Goal: Feedback & Contribution: Contribute content

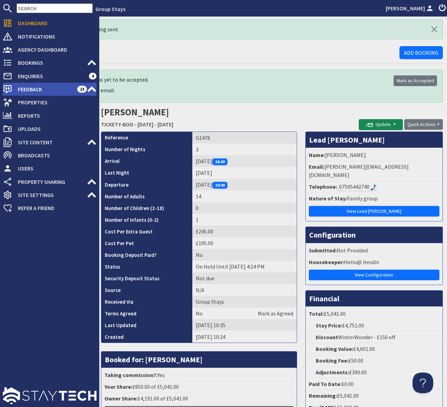
click at [68, 85] on span "Feedback" at bounding box center [44, 89] width 65 height 11
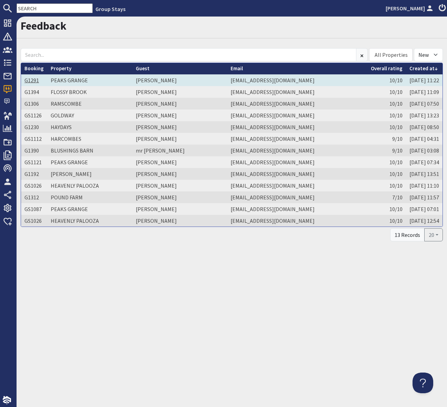
click at [29, 81] on link "G1291" at bounding box center [31, 80] width 14 height 7
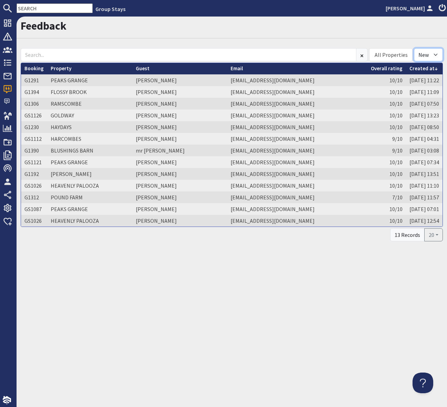
click at [435, 54] on select "All New Read" at bounding box center [428, 54] width 29 height 13
select select
click at [414, 48] on select "All New Read" at bounding box center [428, 54] width 29 height 13
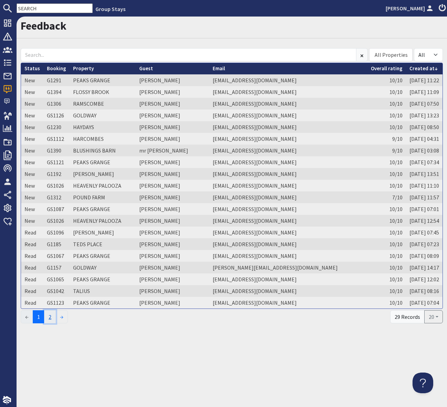
click at [53, 317] on link "2" at bounding box center [50, 316] width 12 height 13
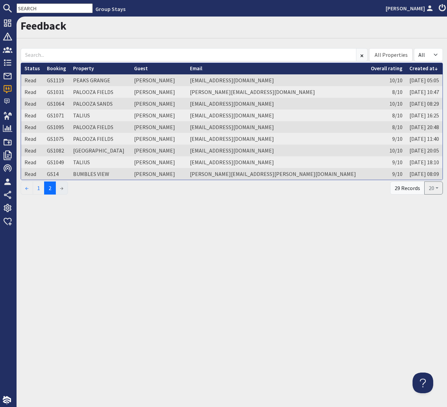
click at [128, 261] on div "Feedback All Properties ADE SHINDY BABBLEBROOK BEAN GOOSE BARN BEAVERBROOK 20 B…" at bounding box center [232, 212] width 430 height 391
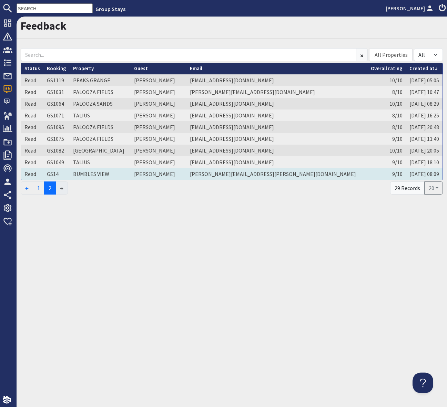
click at [186, 175] on td "Trudi Hartwell" at bounding box center [159, 174] width 56 height 12
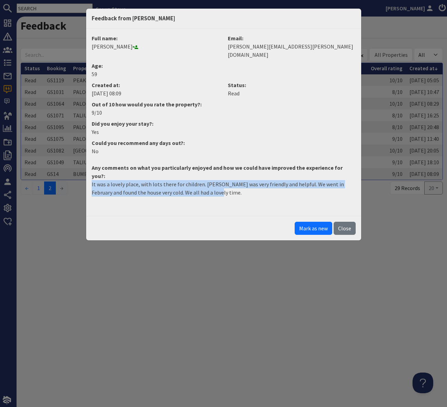
drag, startPoint x: 196, startPoint y: 176, endPoint x: 89, endPoint y: 170, distance: 108.0
click at [89, 180] on dd "It was a lovely place, with lots there for children. Alice was very friendly an…" at bounding box center [223, 191] width 272 height 22
copy p "It was a lovely place, with lots there for children. Alice was very friendly an…"
click at [347, 222] on button "Close" at bounding box center [344, 228] width 22 height 13
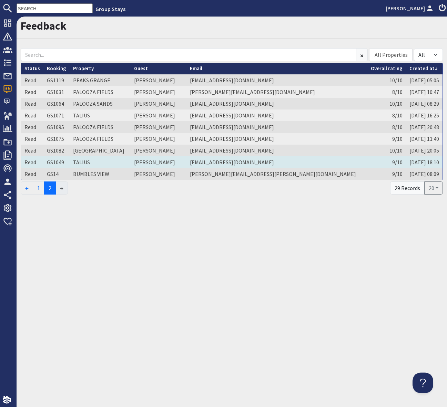
click at [186, 160] on td "Jessie Luchford" at bounding box center [159, 162] width 56 height 12
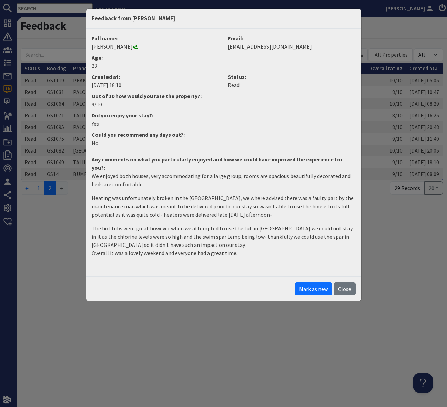
click at [420, 258] on div "Feedback from Jessie Luchford Full name: Jessie Luchford Email: jessieluchford@…" at bounding box center [223, 203] width 447 height 407
click at [242, 245] on p "The hot tubs were great however when we attempted to use the tub in burnham we …" at bounding box center [224, 240] width 264 height 33
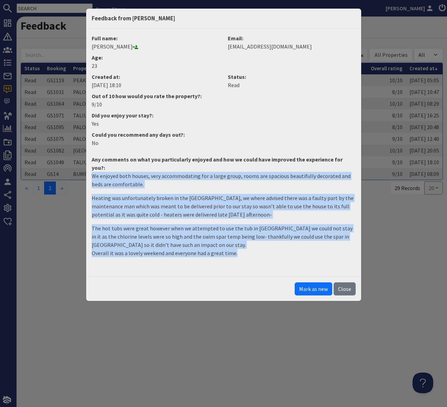
drag, startPoint x: 242, startPoint y: 245, endPoint x: 90, endPoint y: 166, distance: 171.2
click at [90, 172] on dd "We enjoyed both houses, very accommodating for a large group, rooms are spaciou…" at bounding box center [223, 217] width 272 height 91
copy dd "We enjoyed both houses, very accommodating for a large group, rooms are spaciou…"
click at [346, 282] on button "Close" at bounding box center [344, 288] width 22 height 13
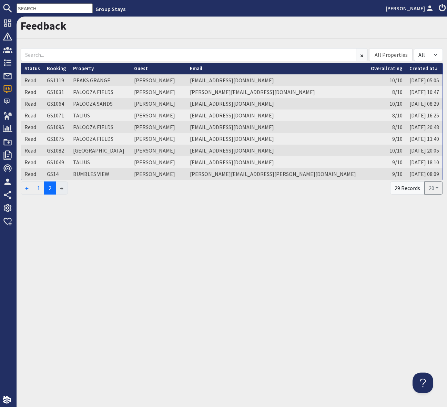
click at [299, 284] on div "Feedback All Properties ADE SHINDY BABBLEBROOK BEAN GOOSE BARN BEAVERBROOK 20 B…" at bounding box center [232, 212] width 430 height 391
click at [30, 6] on input "text" at bounding box center [55, 8] width 76 height 10
click at [30, 7] on input "text" at bounding box center [55, 8] width 76 height 10
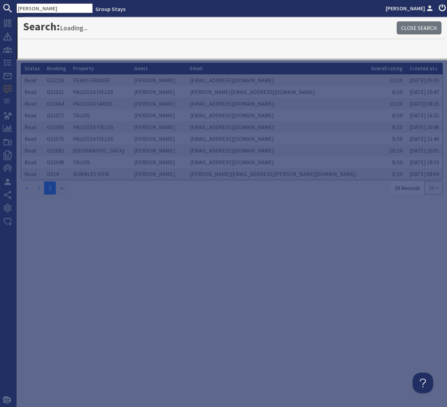
type input "Hares Barton"
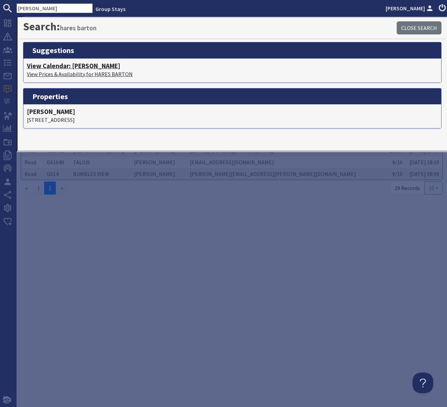
click at [85, 67] on h4 "View Calendar: HARES BARTON" at bounding box center [232, 66] width 411 height 8
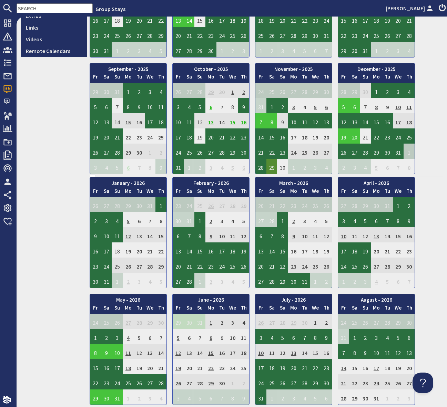
scroll to position [258, 0]
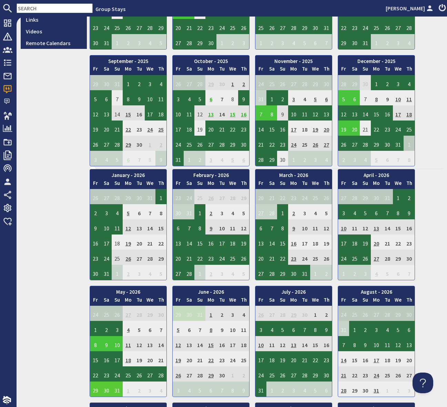
click at [94, 387] on td "29" at bounding box center [95, 389] width 11 height 15
click at [103, 355] on link "View booking" at bounding box center [97, 357] width 36 height 7
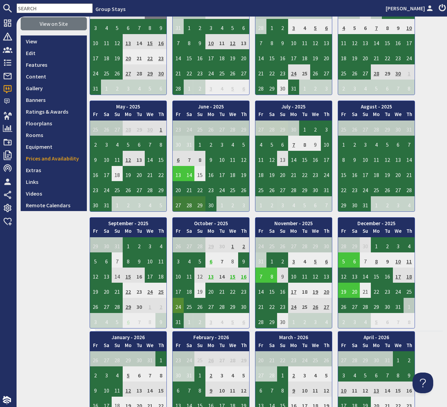
scroll to position [106, 0]
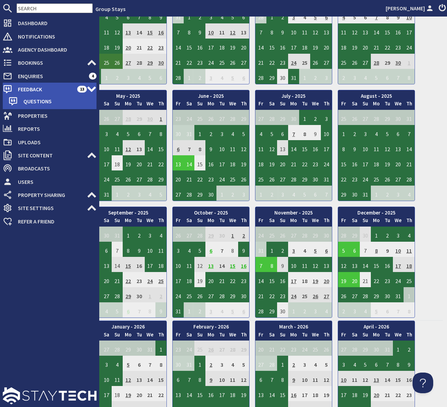
click at [56, 89] on span "Feedback" at bounding box center [44, 89] width 65 height 11
select select
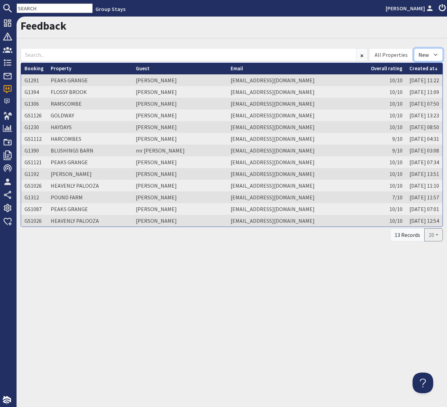
click at [435, 56] on select "All New Read" at bounding box center [428, 54] width 29 height 13
select select
click at [414, 48] on select "All New Read" at bounding box center [428, 54] width 29 height 13
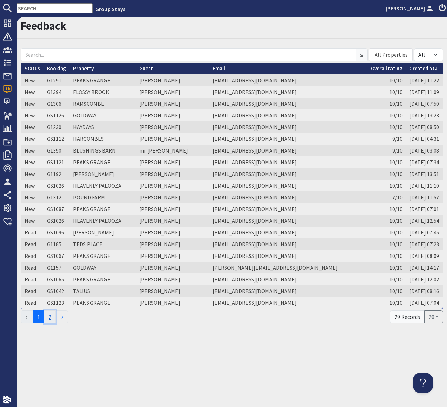
click at [53, 317] on link "2" at bounding box center [50, 316] width 12 height 13
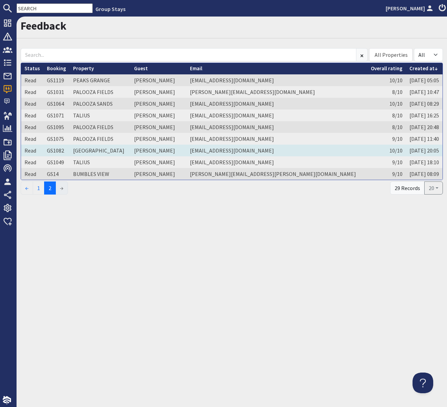
click at [185, 148] on td "Fairouz Moledina" at bounding box center [159, 151] width 56 height 12
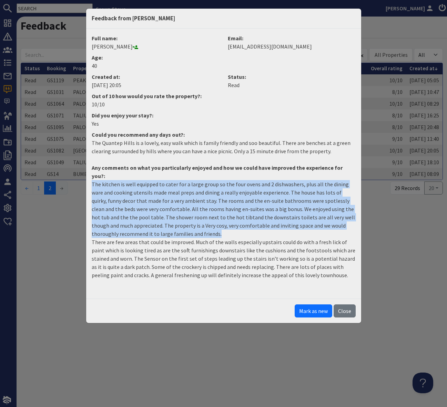
drag, startPoint x: 201, startPoint y: 228, endPoint x: 85, endPoint y: 178, distance: 125.9
click at [85, 178] on div "Feedback from Fairouz Moledina Full name: Fairouz Moledina Email: fairouz.g@gma…" at bounding box center [223, 203] width 447 height 407
copy p "The kitchen is well equipped to cater for a large group so the four ovens and 2…"
click at [343, 306] on button "Close" at bounding box center [344, 310] width 22 height 13
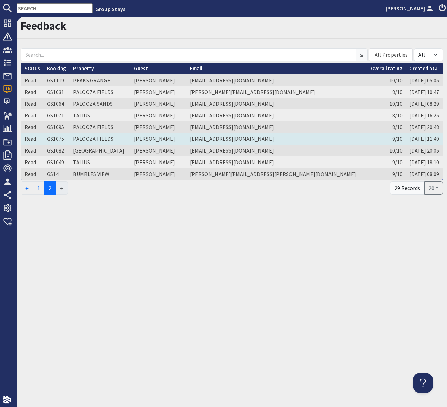
click at [175, 139] on td "Lil Dye" at bounding box center [159, 139] width 56 height 12
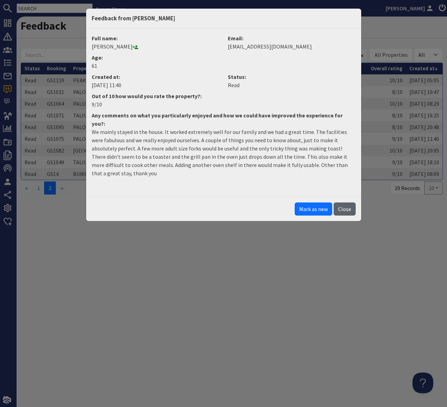
click at [346, 203] on button "Close" at bounding box center [344, 209] width 22 height 13
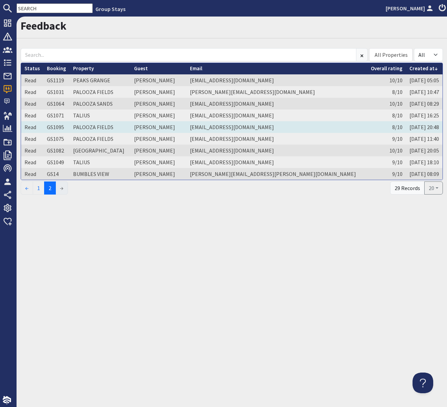
click at [182, 128] on td "Amy Hembrough" at bounding box center [159, 127] width 56 height 12
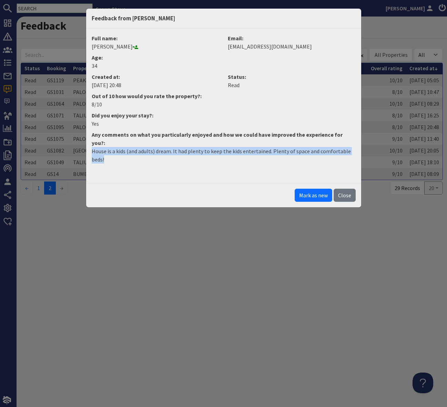
drag, startPoint x: 98, startPoint y: 153, endPoint x: 78, endPoint y: 144, distance: 22.5
click at [78, 144] on div "Feedback from Amy Hembrough Full name: Amy Hembrough Email: amymay_x@hotmail.co…" at bounding box center [223, 203] width 447 height 407
copy p "House is a kids (and adults) dream. It had plenty to keep the kids entertained.…"
click at [345, 189] on button "Close" at bounding box center [344, 195] width 22 height 13
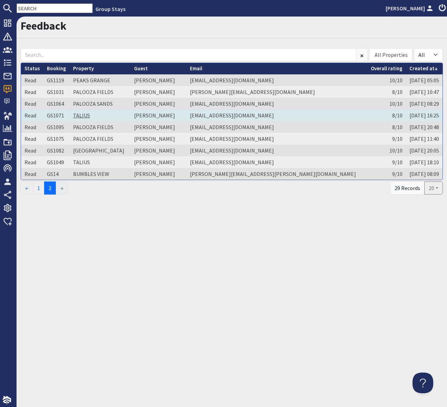
click at [76, 116] on link "TALIUS" at bounding box center [81, 115] width 17 height 7
click at [186, 115] on td "Robin August" at bounding box center [159, 116] width 56 height 12
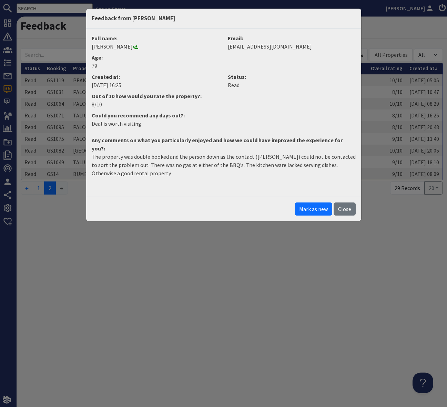
click at [307, 255] on div "Feedback from Robin August Full name: Robin August Email: robindaugust@gmail.co…" at bounding box center [223, 203] width 447 height 407
click at [346, 203] on button "Close" at bounding box center [344, 209] width 22 height 13
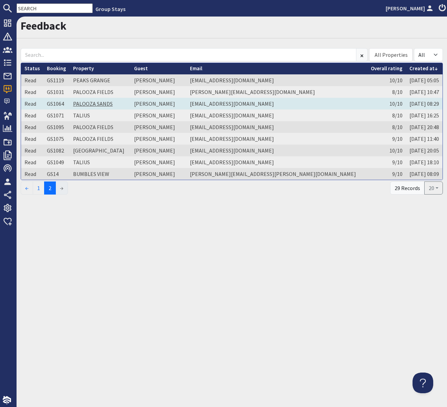
click at [87, 102] on link "PALOOZA SANDS" at bounding box center [93, 103] width 40 height 7
click at [186, 103] on td "Mrs Joanne Rees" at bounding box center [159, 104] width 56 height 12
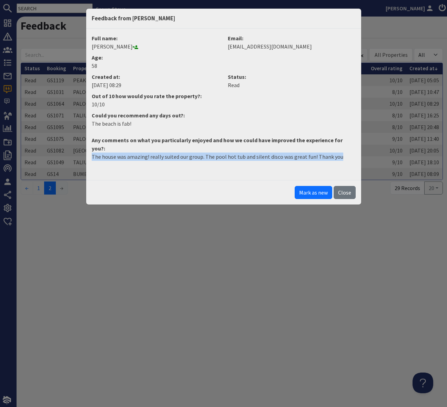
drag, startPoint x: 253, startPoint y: 153, endPoint x: 86, endPoint y: 147, distance: 167.2
click at [84, 146] on div "Feedback from Mrs Joanne Rees Full name: Mrs Joanne Rees Email: jorees1807@gmai…" at bounding box center [223, 203] width 447 height 407
copy p "The house was amazing! really suited our group. The pool hot tub and silent dis…"
click at [342, 186] on button "Close" at bounding box center [344, 192] width 22 height 13
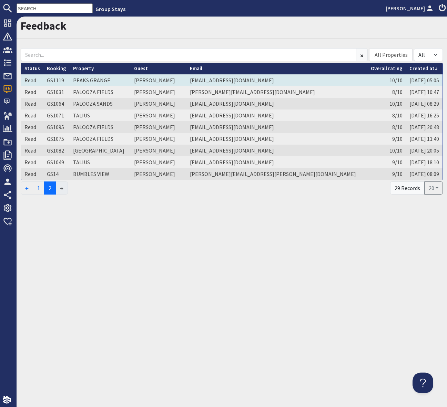
click at [265, 80] on td "laney2k@hotmail.com" at bounding box center [276, 80] width 181 height 12
click at [186, 81] on td "Elaine Hatherell" at bounding box center [159, 80] width 56 height 12
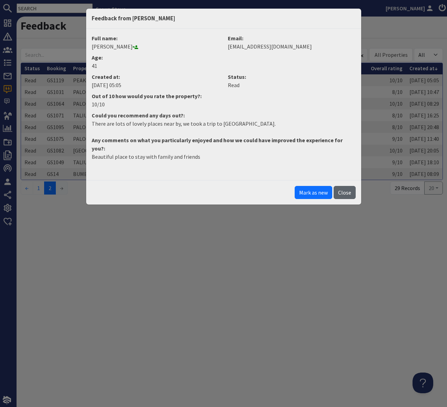
click at [345, 186] on button "Close" at bounding box center [344, 192] width 22 height 13
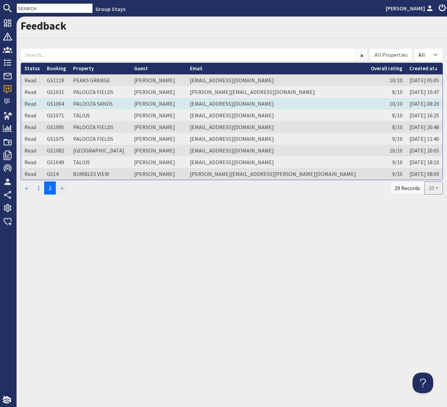
click at [186, 104] on td "Mrs Joanne Rees" at bounding box center [159, 104] width 56 height 12
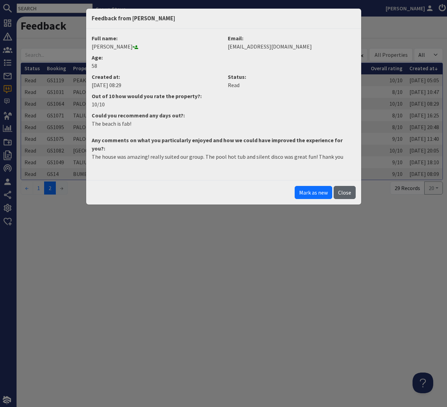
click at [345, 186] on button "Close" at bounding box center [344, 192] width 22 height 13
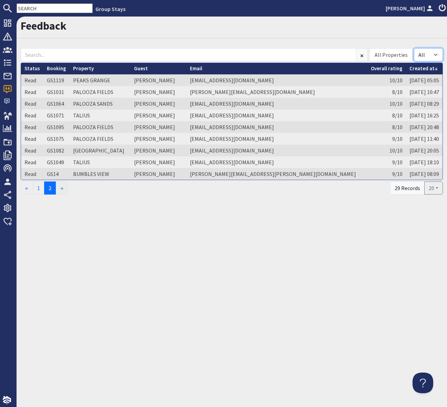
click at [432, 53] on select "All New Read" at bounding box center [428, 54] width 29 height 13
click at [414, 48] on select "All New Read" at bounding box center [428, 54] width 29 height 13
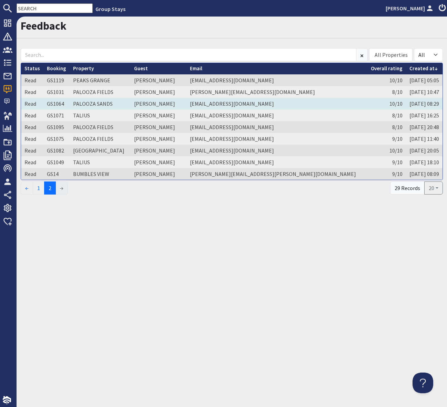
click at [186, 103] on td "Mrs Joanne Rees" at bounding box center [159, 104] width 56 height 12
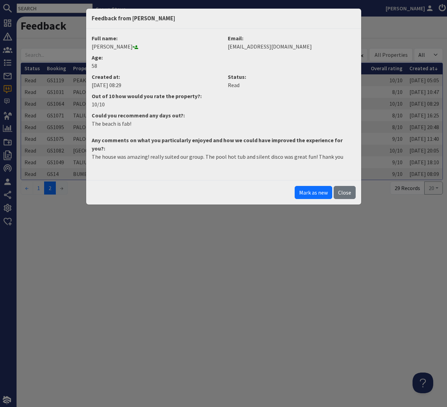
click at [347, 153] on p "The house was amazing! really suited our group. The pool hot tub and silent dis…" at bounding box center [224, 157] width 264 height 8
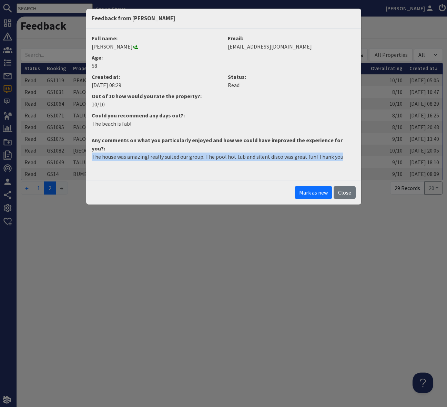
drag, startPoint x: 339, startPoint y: 146, endPoint x: 82, endPoint y: 147, distance: 257.0
click at [82, 147] on div "Feedback from Mrs Joanne Rees Full name: Mrs Joanne Rees Email: jorees1807@gmai…" at bounding box center [223, 203] width 447 height 407
copy p "The house was amazing! really suited our group. The pool hot tub and silent dis…"
click at [345, 186] on button "Close" at bounding box center [344, 192] width 22 height 13
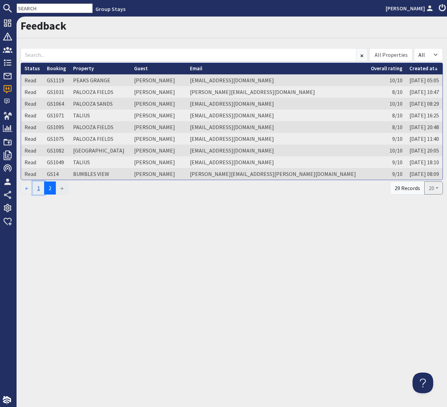
click at [38, 189] on link "1" at bounding box center [39, 188] width 12 height 13
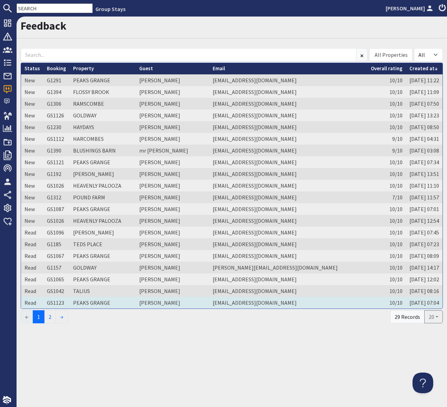
click at [166, 303] on td "Samantha Oshea" at bounding box center [172, 303] width 73 height 12
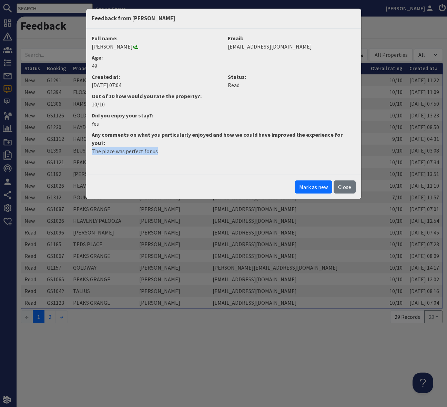
drag, startPoint x: 160, startPoint y: 143, endPoint x: 87, endPoint y: 145, distance: 73.4
click at [87, 145] on div "Full name: Samantha Oshea Email: joseandsam2000@yahoo.co.uk Age: 49 Created at:…" at bounding box center [223, 102] width 275 height 146
copy p "The place was perfect for us"
drag, startPoint x: 347, startPoint y: 178, endPoint x: 354, endPoint y: 178, distance: 7.9
click at [347, 180] on button "Close" at bounding box center [344, 186] width 22 height 13
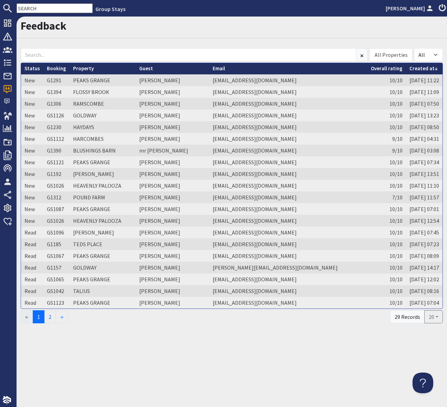
click at [33, 10] on input "text" at bounding box center [55, 8] width 76 height 10
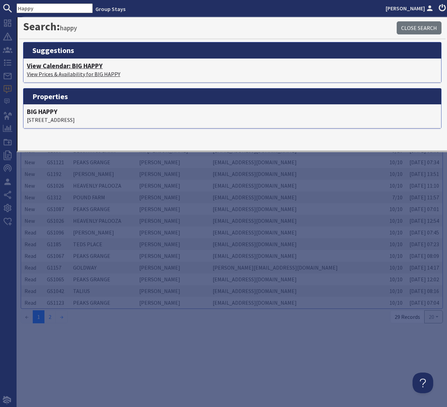
type input "Happy"
click at [93, 66] on h4 "View Calendar: BIG HAPPY" at bounding box center [232, 66] width 411 height 8
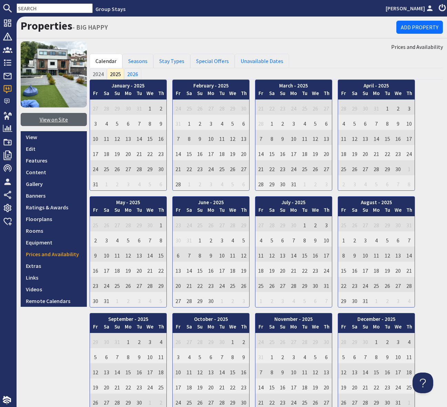
click at [49, 118] on link "View on Site" at bounding box center [54, 119] width 66 height 13
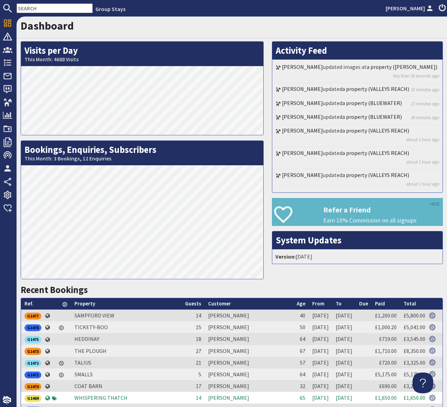
click at [44, 10] on input "text" at bounding box center [55, 8] width 76 height 10
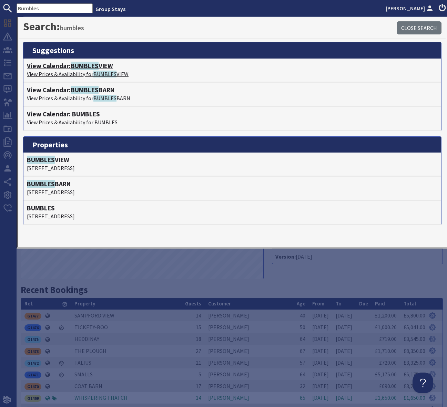
type input "Bumbles"
click at [106, 67] on h4 "View Calendar: BUMBLES VIEW" at bounding box center [232, 66] width 411 height 8
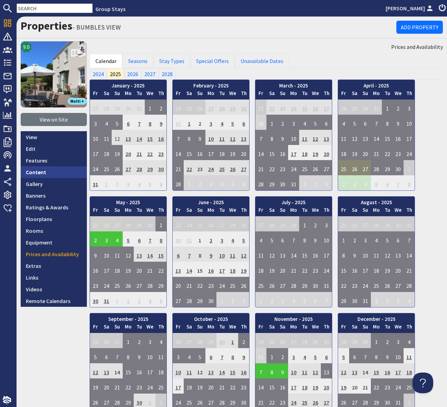
click at [45, 175] on link "Content" at bounding box center [54, 172] width 66 height 12
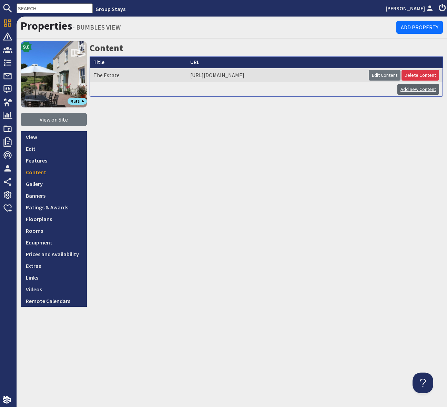
click at [413, 90] on link "Add new Content" at bounding box center [418, 89] width 42 height 11
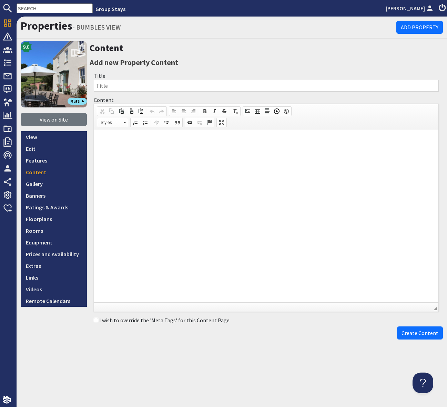
click at [106, 84] on input "Title" at bounding box center [266, 86] width 345 height 12
type input "Reviews"
click at [420, 332] on span "Create Content" at bounding box center [419, 333] width 37 height 7
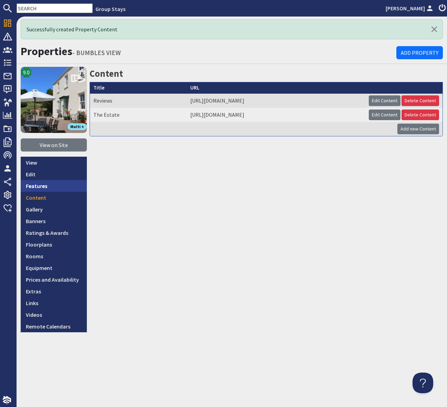
click at [43, 186] on link "Features" at bounding box center [54, 186] width 66 height 12
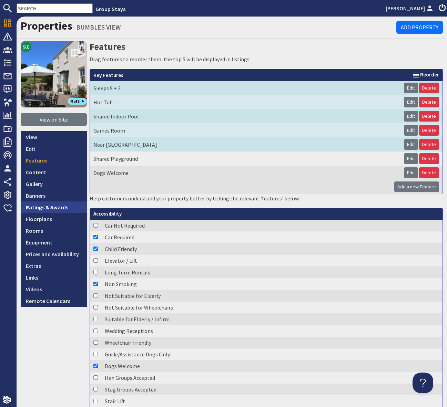
click at [43, 207] on link "Ratings & Awards" at bounding box center [54, 208] width 66 height 12
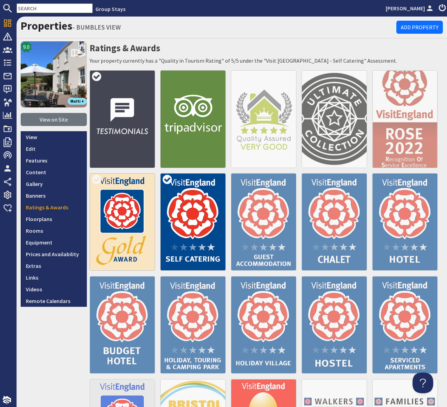
click at [125, 119] on img at bounding box center [122, 118] width 65 height 97
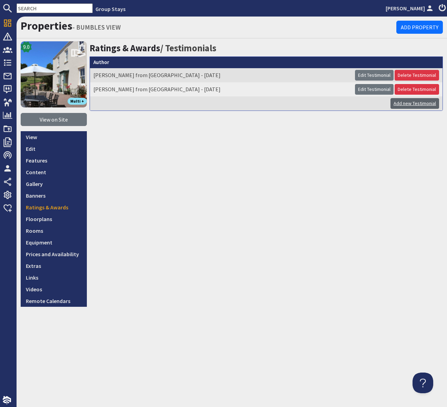
click at [407, 104] on link "Add new Testimonial" at bounding box center [414, 103] width 49 height 11
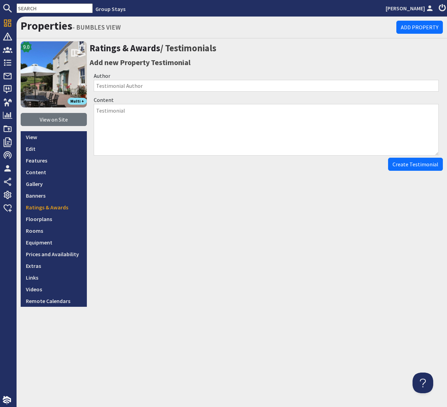
drag, startPoint x: 202, startPoint y: 187, endPoint x: 259, endPoint y: 220, distance: 65.9
click at [202, 187] on div "Ratings & Awards / Testimonials Add new Property Testimonial Author Content Cre…" at bounding box center [266, 174] width 353 height 266
click at [280, 237] on div "Ratings & Awards / Testimonials Add new Property Testimonial Author Content Cre…" at bounding box center [266, 174] width 353 height 266
drag, startPoint x: 324, startPoint y: 47, endPoint x: 315, endPoint y: 50, distance: 9.8
click at [324, 47] on h2 "Ratings & Awards / Testimonials" at bounding box center [266, 48] width 353 height 14
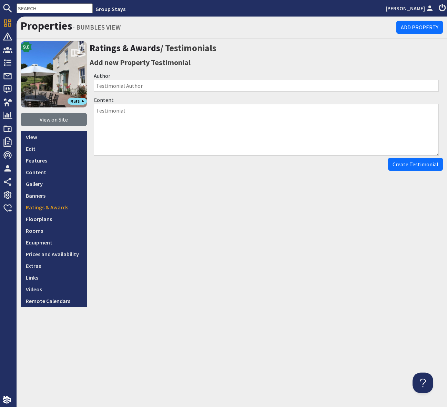
click at [29, 9] on input "text" at bounding box center [55, 8] width 76 height 10
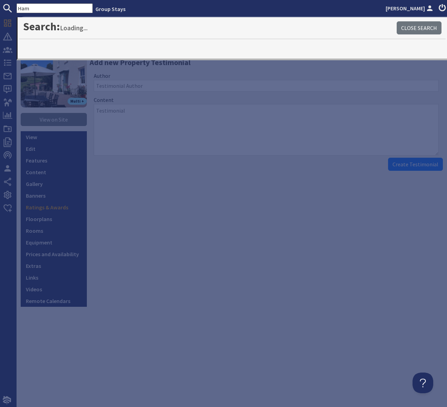
type input "Ham"
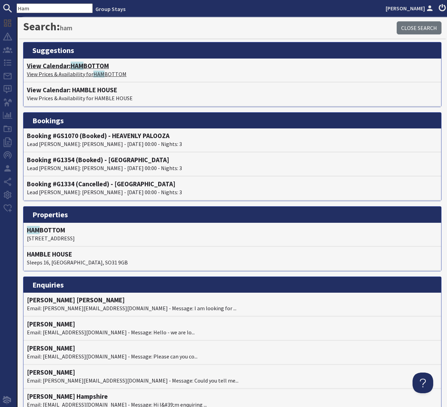
click at [87, 66] on h4 "View Calendar: HAM BOTTOM" at bounding box center [232, 66] width 411 height 8
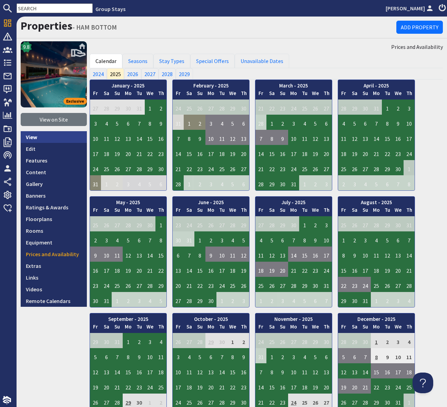
click at [35, 138] on link "View" at bounding box center [54, 137] width 66 height 12
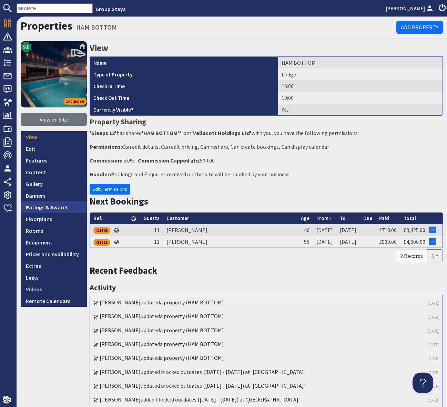
click at [49, 207] on link "Ratings & Awards" at bounding box center [54, 208] width 66 height 12
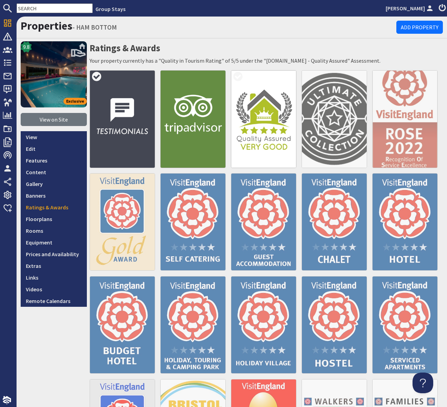
click at [133, 124] on img at bounding box center [122, 118] width 65 height 97
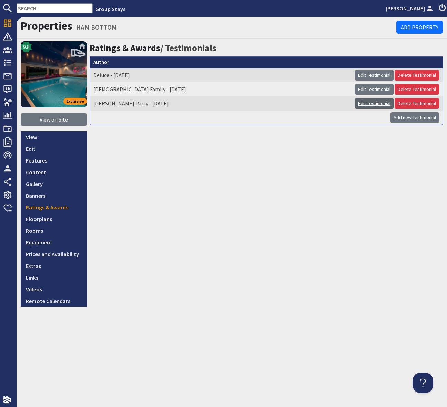
click at [380, 103] on link "Edit Testimonial" at bounding box center [374, 103] width 39 height 11
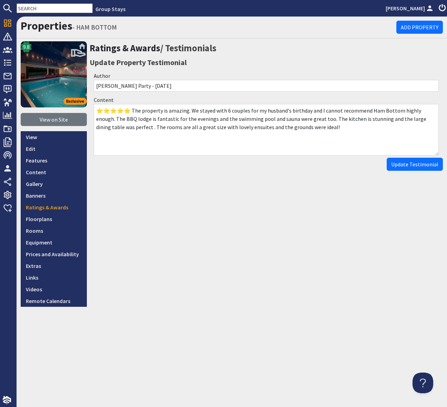
click at [304, 231] on div "Ratings & Awards / Testimonials Update Property Testimonial Author Simpson Part…" at bounding box center [266, 174] width 353 height 266
drag, startPoint x: 124, startPoint y: 110, endPoint x: 95, endPoint y: 111, distance: 28.6
click at [95, 111] on textarea "⭐⭐⭐⭐⭐ The property is amazing. We stayed with 6 couples for my husband's birthd…" at bounding box center [266, 130] width 345 height 52
click at [38, 9] on input "text" at bounding box center [55, 8] width 76 height 10
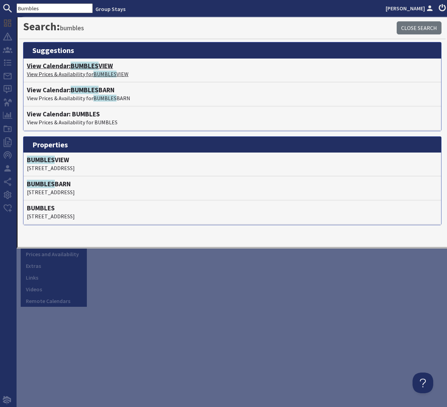
type input "Bumbles"
click at [98, 67] on span "BUMBLES" at bounding box center [85, 66] width 28 height 8
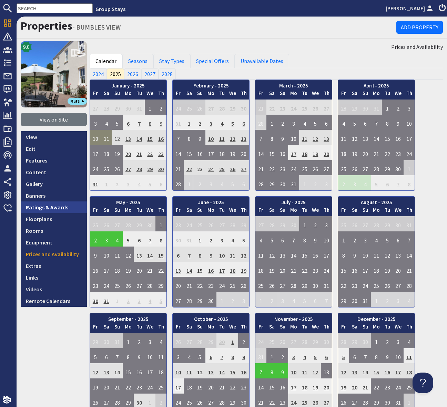
click at [35, 207] on link "Ratings & Awards" at bounding box center [54, 208] width 66 height 12
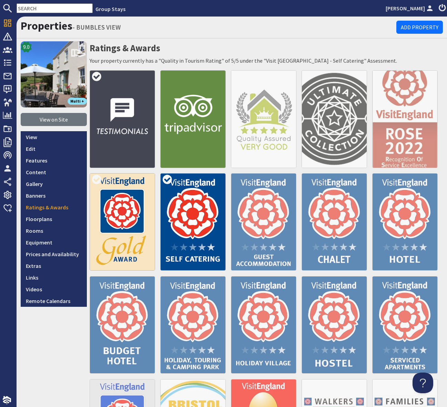
click at [124, 99] on img at bounding box center [122, 118] width 65 height 97
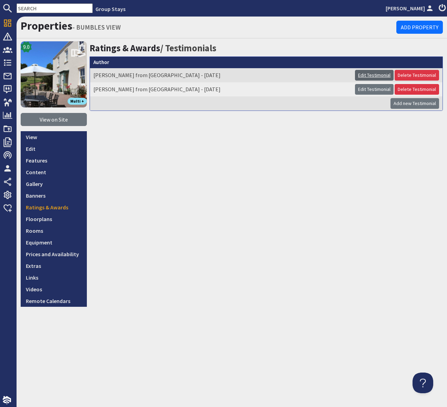
click at [372, 73] on link "Edit Testimonial" at bounding box center [374, 75] width 39 height 11
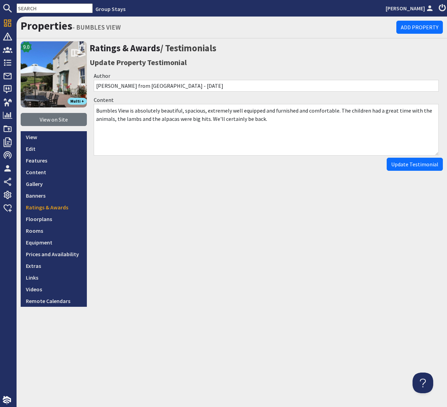
click at [136, 244] on div "Ratings & Awards / Testimonials Update Property Testimonial Author Diane from N…" at bounding box center [266, 174] width 353 height 266
drag, startPoint x: 137, startPoint y: 244, endPoint x: 135, endPoint y: 238, distance: 6.3
click at [137, 244] on div "Ratings & Awards / Testimonials Update Property Testimonial Author Diane from N…" at bounding box center [266, 174] width 353 height 266
click at [44, 173] on link "Content" at bounding box center [54, 172] width 66 height 12
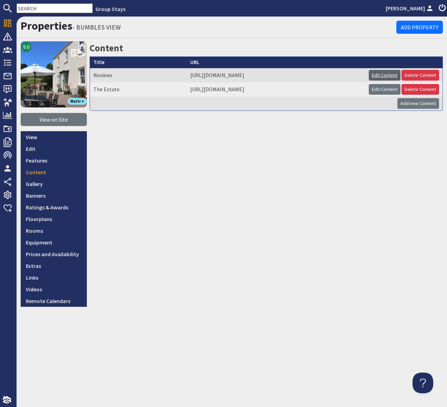
click at [386, 74] on link "Edit Content" at bounding box center [385, 75] width 32 height 11
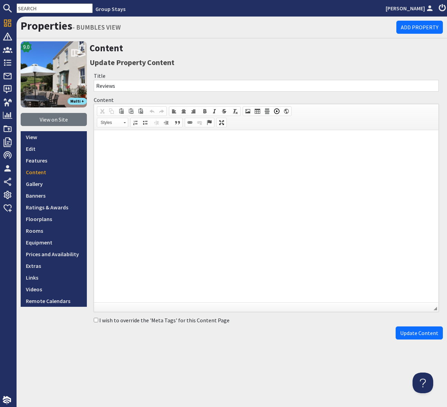
click at [100, 138] on html at bounding box center [266, 140] width 344 height 21
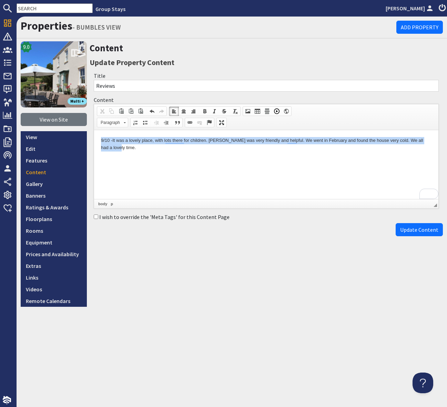
drag, startPoint x: 112, startPoint y: 147, endPoint x: 96, endPoint y: 143, distance: 16.9
click at [96, 143] on html "9/10 - It was a lovely place, with lots there for children. Alice was very frie…" at bounding box center [266, 144] width 344 height 28
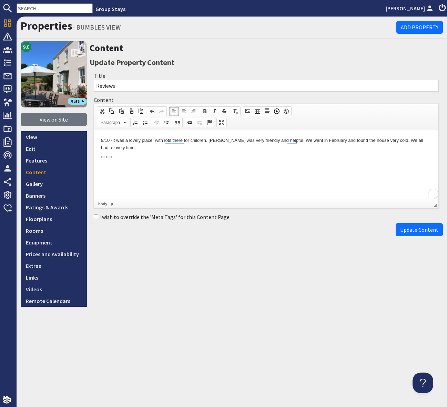
drag, startPoint x: 155, startPoint y: 161, endPoint x: 181, endPoint y: 131, distance: 39.6
click at [159, 156] on html "9/10 - It was a lovely place, with lots there for children. Alice was very frie…" at bounding box center [266, 144] width 344 height 28
click at [112, 147] on p "9/10 - It was a lovely place, with lots there for children. Alice was very frie…" at bounding box center [266, 144] width 330 height 14
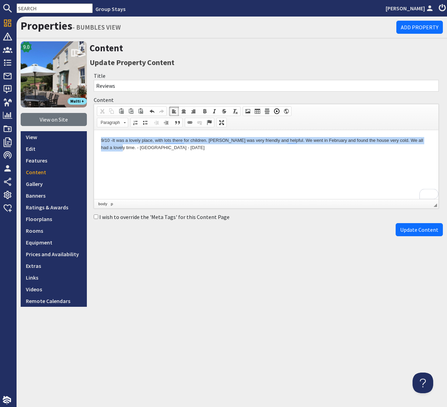
drag, startPoint x: 113, startPoint y: 147, endPoint x: 100, endPoint y: 140, distance: 15.1
click at [100, 140] on html "9/10 - It was a lovely place, with lots there for children. Alice was very frie…" at bounding box center [266, 144] width 344 height 28
drag, startPoint x: 213, startPoint y: 110, endPoint x: 222, endPoint y: 119, distance: 12.9
click at [213, 110] on span at bounding box center [214, 112] width 6 height 6
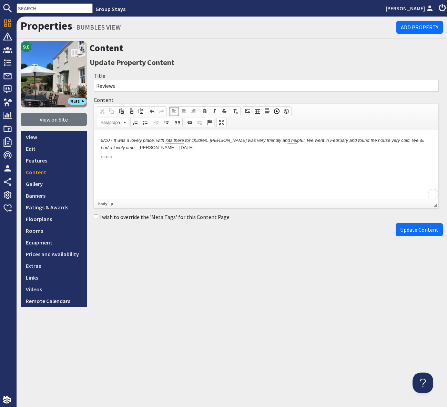
click at [208, 158] on html "9/10 - It was a lovely place, with lots there for children. Alice was very frie…" at bounding box center [266, 144] width 344 height 28
click at [414, 231] on span "Update Content" at bounding box center [419, 229] width 38 height 7
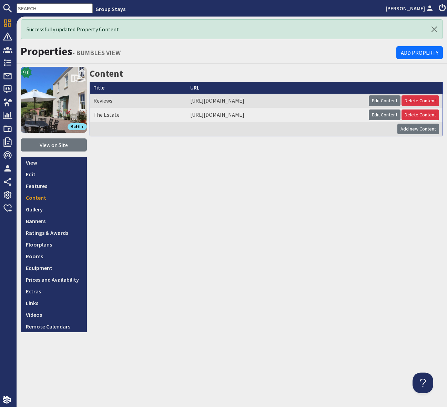
drag, startPoint x: 243, startPoint y: 256, endPoint x: 192, endPoint y: 247, distance: 51.8
click at [243, 256] on div "Content Title URL Reviews https://coulscott-house.staytech.co.uk/properties/bum…" at bounding box center [266, 200] width 353 height 266
click at [39, 8] on input "text" at bounding box center [55, 8] width 76 height 10
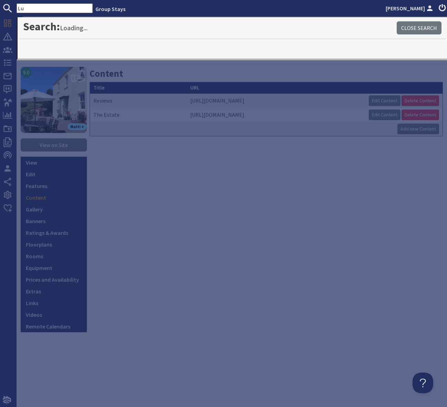
type input "L"
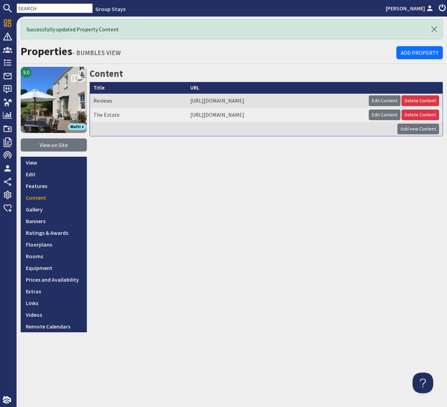
click at [34, 11] on input "text" at bounding box center [55, 8] width 76 height 10
click at [28, 10] on input "text" at bounding box center [55, 8] width 76 height 10
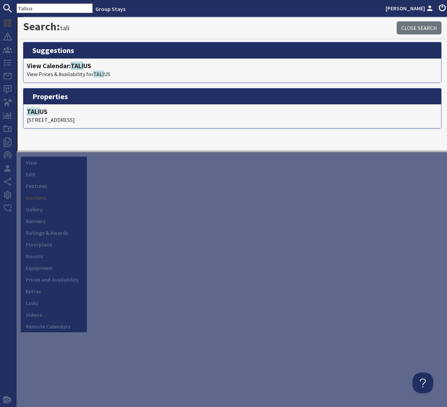
type input "Talius"
click at [83, 67] on span "TALIUS" at bounding box center [81, 66] width 21 height 8
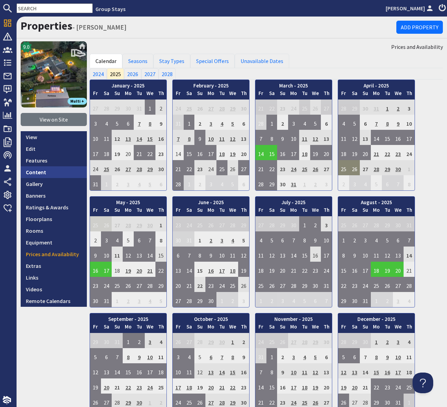
click at [44, 173] on link "Content" at bounding box center [54, 172] width 66 height 12
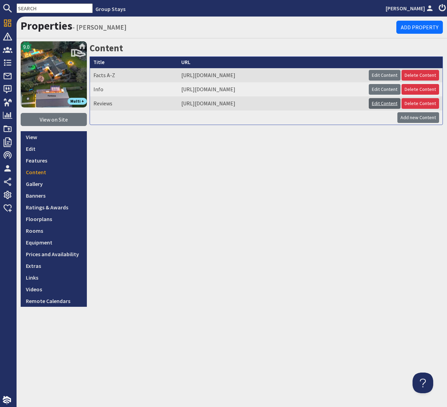
click at [386, 100] on link "Edit Content" at bounding box center [385, 103] width 32 height 11
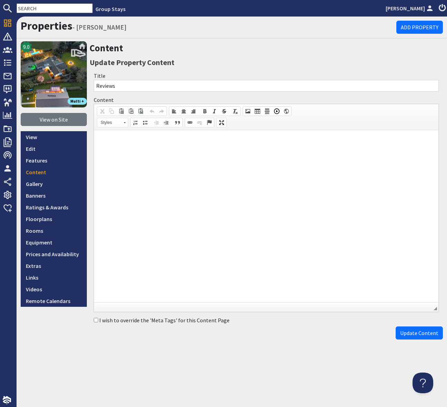
click at [107, 138] on p "To enrich screen reader interactions, please activate Accessibility in Grammarl…" at bounding box center [266, 140] width 330 height 7
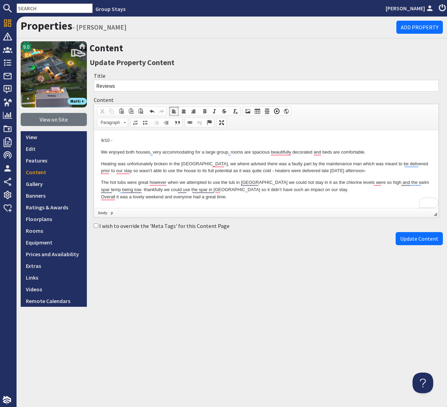
click at [102, 150] on p "We enjoyed both houses, very accommodating for a large group, rooms are spaciou…" at bounding box center [266, 152] width 330 height 7
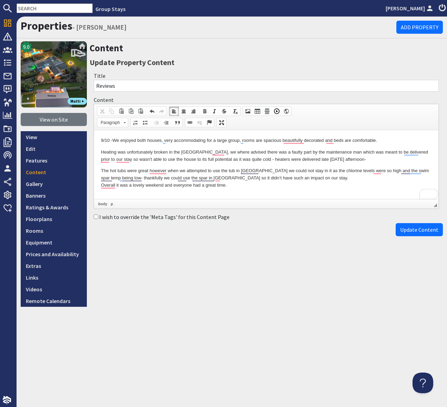
click at [100, 152] on html "9/10 - We enjoyed both houses, very accommodating for a large group, rooms are …" at bounding box center [266, 163] width 344 height 66
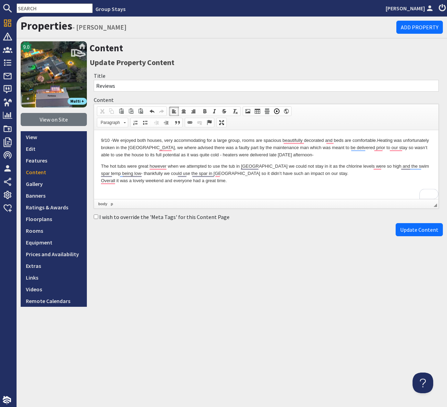
click at [101, 165] on p "The hot tubs were great however when we attempted to use the tub in burnham we …" at bounding box center [266, 173] width 330 height 21
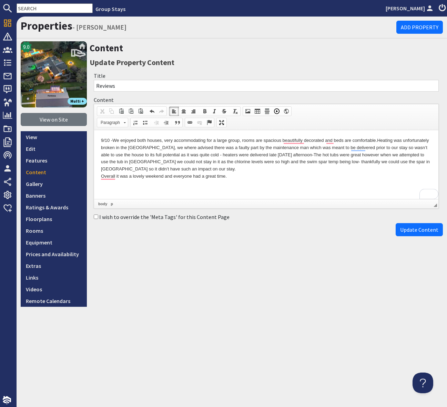
click at [102, 169] on p "9/10 - We enjoyed both houses, very accommodating for a large group, rooms are …" at bounding box center [266, 158] width 330 height 43
click at [98, 173] on html "9/10 - We enjoyed both houses, very accommodating for a large group, rooms are …" at bounding box center [266, 158] width 344 height 57
click at [100, 177] on html "9/10 - We enjoyed both houses, very accommodating for a large group, rooms are …" at bounding box center [266, 158] width 344 height 57
click at [101, 177] on p "9/10 - We enjoyed both houses, very accommodating for a large group, rooms are …" at bounding box center [266, 158] width 330 height 43
click at [415, 162] on p "9/10 - We enjoyed both houses, very accommodating for a large group, rooms are …" at bounding box center [266, 158] width 330 height 43
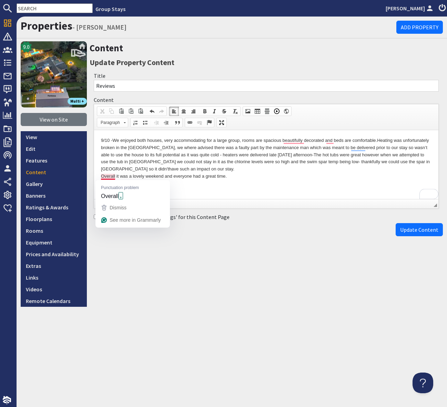
click at [102, 175] on p "9/10 - We enjoyed both houses, very accommodating for a large group, rooms are …" at bounding box center [266, 158] width 330 height 43
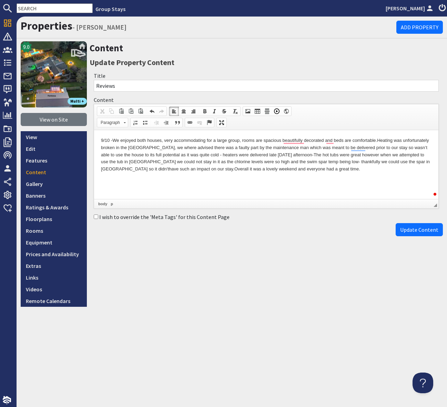
drag, startPoint x: 306, startPoint y: 169, endPoint x: 299, endPoint y: 155, distance: 15.1
click at [306, 169] on p "9/10 - We enjoyed both houses, very accommodating for a large group, rooms are …" at bounding box center [266, 155] width 330 height 36
drag, startPoint x: 293, startPoint y: 138, endPoint x: 295, endPoint y: 144, distance: 5.8
click at [293, 139] on p "9/10 - We enjoyed both houses, very accommodating for a large group, rooms are …" at bounding box center [266, 155] width 330 height 36
drag, startPoint x: 190, startPoint y: 169, endPoint x: 287, endPoint y: 307, distance: 168.7
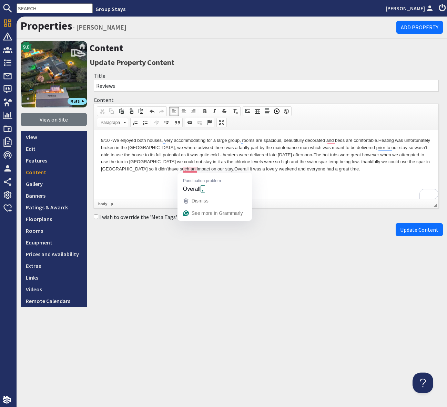
click at [190, 169] on p "9/10 - We enjoyed both houses, very accommodating for a large group, rooms are …" at bounding box center [266, 155] width 330 height 36
click at [332, 142] on p "9/10 - We enjoyed both houses, very accommodating for a large group, rooms are …" at bounding box center [266, 155] width 330 height 36
click at [321, 171] on p "9/10 - We enjoyed both houses, very accommodating for a large group, rooms are …" at bounding box center [266, 155] width 330 height 36
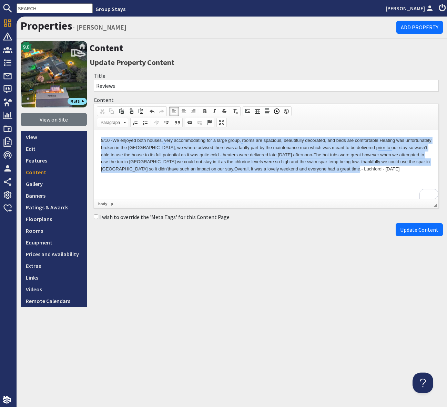
drag, startPoint x: 309, startPoint y: 170, endPoint x: 96, endPoint y: 142, distance: 215.1
click at [96, 142] on html "9/10 - We enjoyed both houses, very accommodating for a large group, rooms are …" at bounding box center [266, 155] width 344 height 50
click at [213, 110] on span at bounding box center [214, 112] width 6 height 6
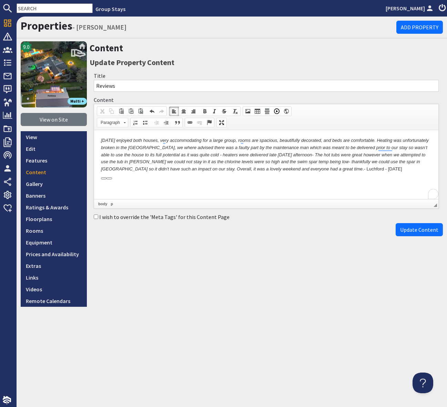
drag, startPoint x: 301, startPoint y: 189, endPoint x: 308, endPoint y: 190, distance: 7.1
click at [301, 180] on html "9/10 - We enjoyed both houses, very accommodating for a large group, rooms are …" at bounding box center [266, 155] width 344 height 50
click at [411, 231] on span "Update Content" at bounding box center [419, 229] width 38 height 7
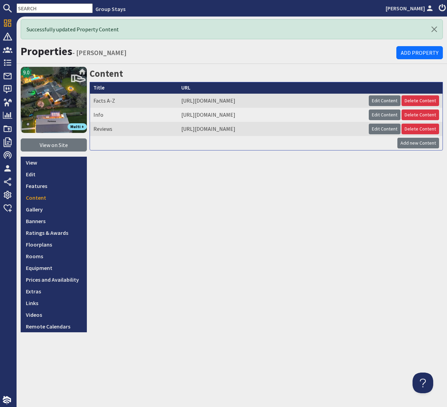
click at [275, 244] on div "Content Title URL Facts A-Z https://royale-retreat-ltd.staytech.co.uk/propertie…" at bounding box center [266, 200] width 353 height 266
drag, startPoint x: 144, startPoint y: 211, endPoint x: 144, endPoint y: 205, distance: 5.5
click at [144, 211] on div "Content Title URL Facts A-Z https://royale-retreat-ltd.staytech.co.uk/propertie…" at bounding box center [266, 200] width 353 height 266
click at [31, 7] on input "text" at bounding box center [55, 8] width 76 height 10
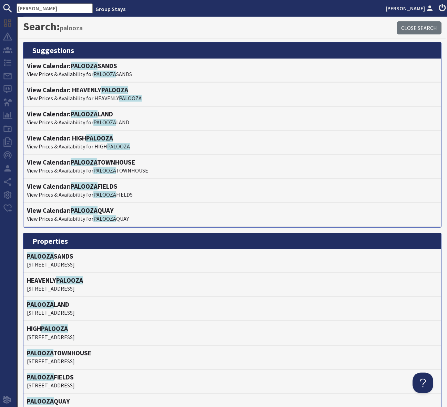
type input "Palooza"
click at [94, 164] on span "PALOOZA" at bounding box center [84, 162] width 27 height 8
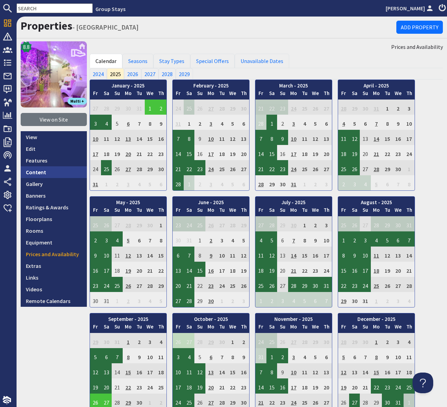
click at [43, 173] on link "Content" at bounding box center [54, 172] width 66 height 12
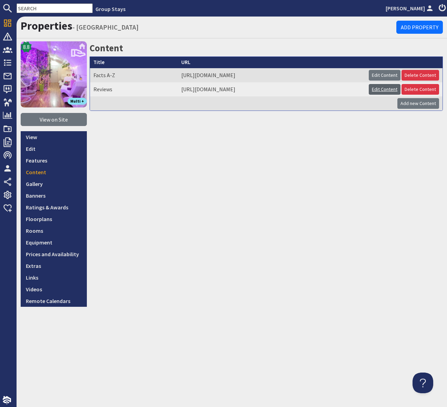
click at [379, 88] on link "Edit Content" at bounding box center [385, 89] width 32 height 11
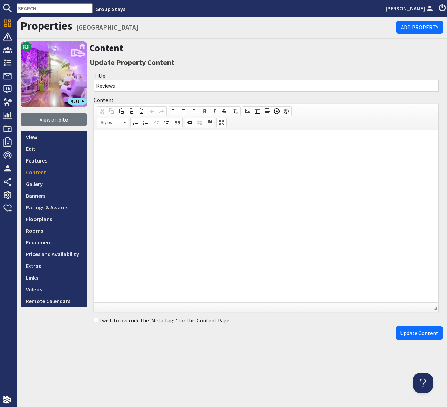
click at [104, 138] on p "To enrich screen reader interactions, please activate Accessibility in Grammarl…" at bounding box center [266, 140] width 330 height 7
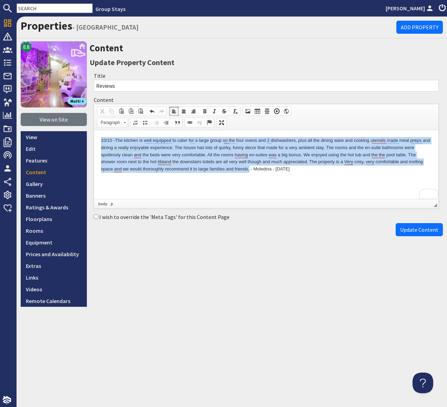
drag, startPoint x: 249, startPoint y: 169, endPoint x: 99, endPoint y: 137, distance: 152.8
click at [99, 137] on html "10/10 - The kitchen is well equipped to cater for a large group so the four ove…" at bounding box center [266, 155] width 344 height 50
click at [211, 110] on span at bounding box center [214, 112] width 6 height 6
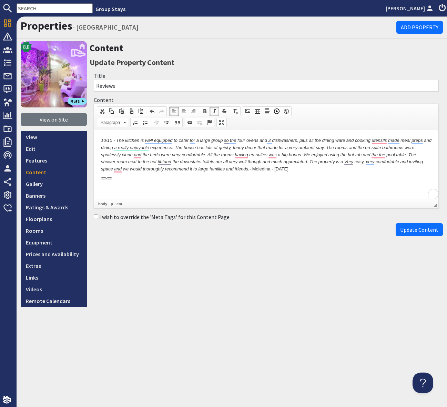
click at [319, 180] on html "10/10 - The kitchen is well equipped to cater for a large group so the four ove…" at bounding box center [266, 155] width 344 height 50
click at [242, 154] on em "10/10 - The kitchen is well equipped to cater for a large group so the four ove…" at bounding box center [266, 155] width 330 height 34
click at [270, 155] on em "10/10 - The kitchen is well equipped to cater for a large group so the four ove…" at bounding box center [266, 155] width 330 height 34
drag, startPoint x: 380, startPoint y: 153, endPoint x: 381, endPoint y: 157, distance: 4.2
click at [380, 153] on em "10/10 - The kitchen is well equipped to cater for a large group so the four ove…" at bounding box center [266, 155] width 330 height 34
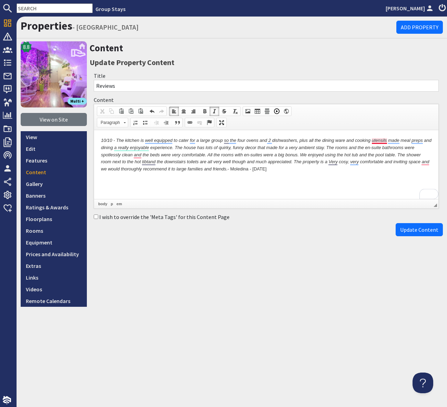
click at [379, 140] on em "10/10 - The kitchen is well equipped to cater for a large group so the four ove…" at bounding box center [266, 155] width 330 height 34
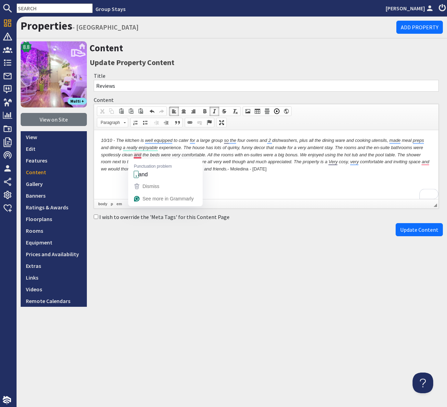
click at [136, 155] on em "10/10 - The kitchen is well equipped to cater for a large group so the four ove…" at bounding box center [265, 155] width 328 height 34
click at [424, 162] on em "10/10 - The kitchen is well equipped to cater for a large group so the four ove…" at bounding box center [265, 155] width 328 height 34
drag, startPoint x: 426, startPoint y: 231, endPoint x: 200, endPoint y: 228, distance: 226.0
click at [425, 232] on span "Update Content" at bounding box center [419, 229] width 38 height 7
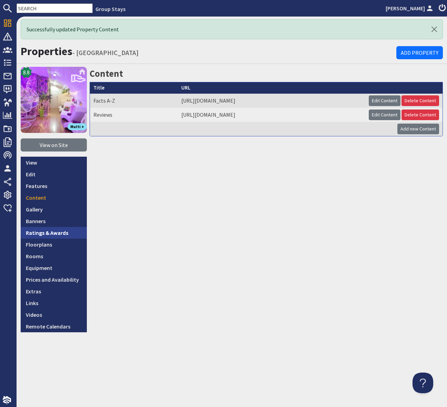
click at [60, 233] on link "Ratings & Awards" at bounding box center [54, 233] width 66 height 12
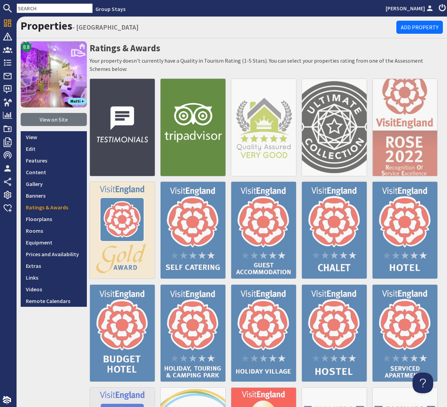
click at [117, 136] on img at bounding box center [122, 127] width 65 height 97
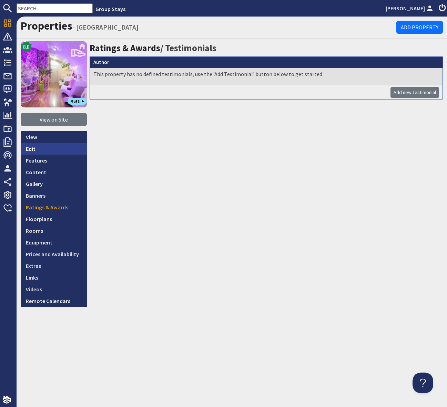
click at [39, 149] on link "Edit" at bounding box center [54, 149] width 66 height 12
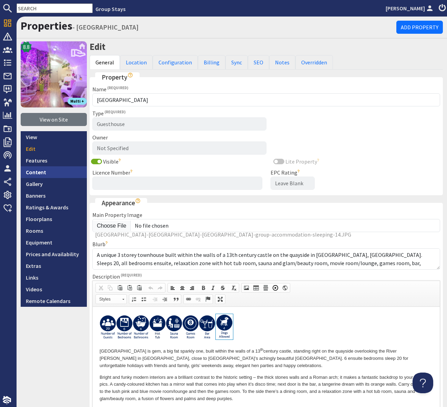
click at [56, 172] on link "Content" at bounding box center [54, 172] width 66 height 12
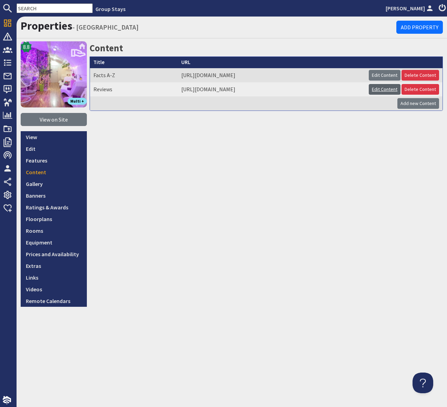
click at [382, 89] on link "Edit Content" at bounding box center [385, 89] width 32 height 11
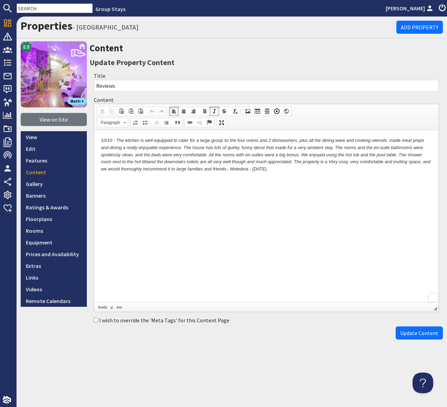
drag, startPoint x: 262, startPoint y: 167, endPoint x: 193, endPoint y: 167, distance: 69.2
click at [193, 167] on p "10/10 - The kitchen is well equipped to cater for a large group so the four ove…" at bounding box center [266, 155] width 330 height 36
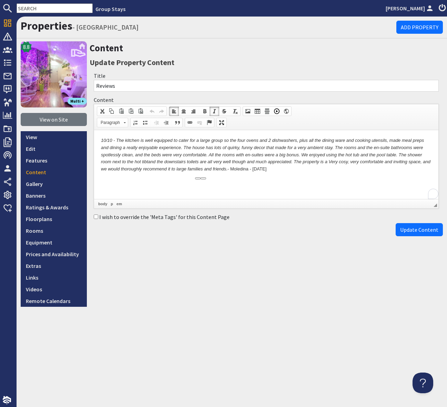
click at [294, 171] on p "10/10 - The kitchen is well equipped to cater for a large group so the four ove…" at bounding box center [266, 155] width 330 height 36
drag, startPoint x: 295, startPoint y: 171, endPoint x: 87, endPoint y: 142, distance: 210.1
click at [94, 142] on html "10/10 - The kitchen is well equipped to cater for a large group so the four ove…" at bounding box center [266, 155] width 344 height 50
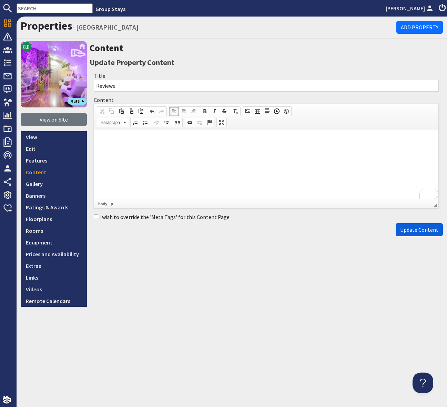
click at [417, 230] on span "Update Content" at bounding box center [419, 229] width 38 height 7
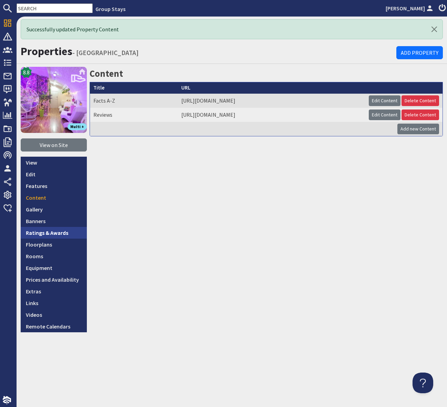
click at [43, 235] on link "Ratings & Awards" at bounding box center [54, 233] width 66 height 12
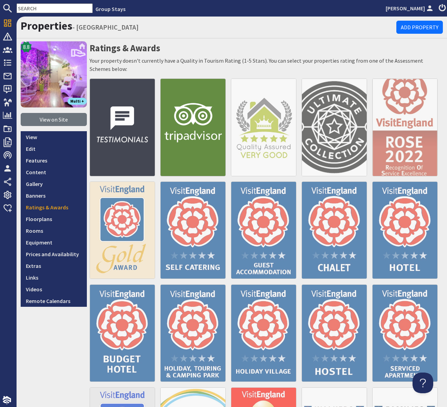
click at [123, 114] on img at bounding box center [122, 127] width 65 height 97
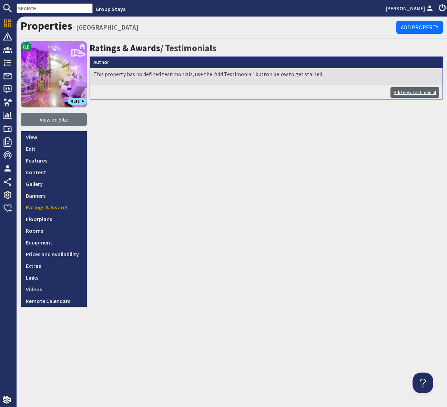
click at [404, 92] on link "Add new Testimonial" at bounding box center [414, 92] width 49 height 11
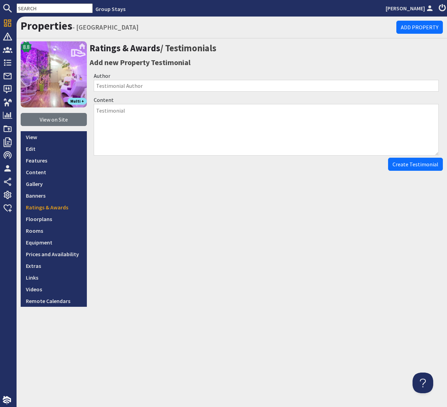
click at [104, 85] on input "Author" at bounding box center [266, 86] width 345 height 12
click at [103, 85] on input "Author" at bounding box center [266, 86] width 345 height 12
type input "Moledina - January 25"
drag, startPoint x: 111, startPoint y: 117, endPoint x: 114, endPoint y: 115, distance: 3.5
click at [111, 117] on textarea "Content" at bounding box center [266, 130] width 345 height 52
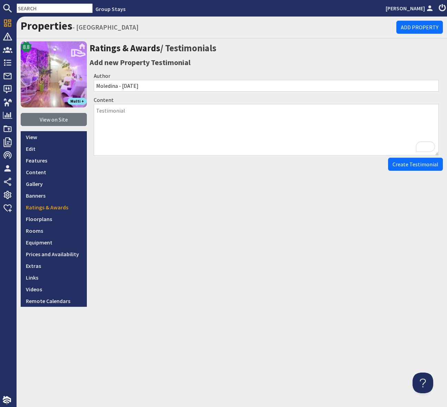
paste textarea "All Manor of Murder for me :smile:"
type textarea "All Manor of Murder for me :smile:"
drag, startPoint x: 193, startPoint y: 111, endPoint x: 79, endPoint y: 114, distance: 113.7
click at [79, 114] on div "8.8 Multi + View on Site View Edit Features Content Gallery Banners Ratings & A…" at bounding box center [232, 174] width 430 height 266
click at [134, 116] on textarea "Content" at bounding box center [266, 130] width 345 height 52
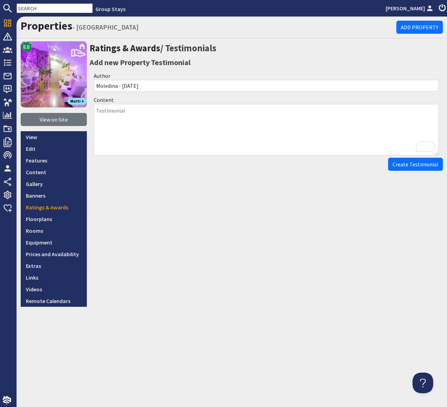
paste textarea "⭐⭐⭐⭐⭐"
paste textarea "The kitchen is well equipped to cater for a large group so the four ovens and 2…"
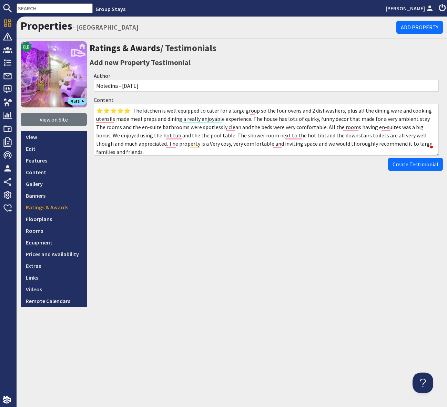
type textarea "⭐⭐⭐⭐⭐ The kitchen is well equipped to cater for a large group so the four ovens…"
drag, startPoint x: 119, startPoint y: 85, endPoint x: 132, endPoint y: 91, distance: 14.0
click at [119, 85] on input "Moledina - January 25" at bounding box center [266, 86] width 345 height 12
type input "Moledina Party - January 25"
click at [437, 143] on textarea "⭐⭐⭐⭐⭐ The kitchen is well equipped to cater for a large group so the four ovens…" at bounding box center [266, 130] width 345 height 52
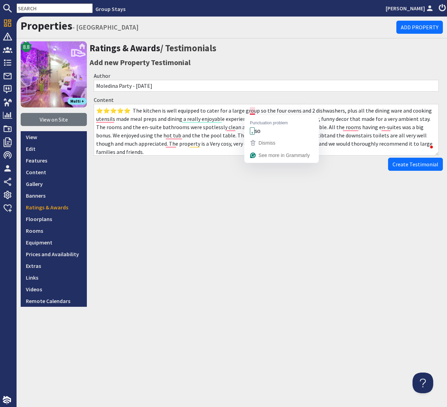
click at [252, 111] on textarea "⭐⭐⭐⭐⭐ The kitchen is well equipped to cater for a large group so the four ovens…" at bounding box center [266, 130] width 345 height 52
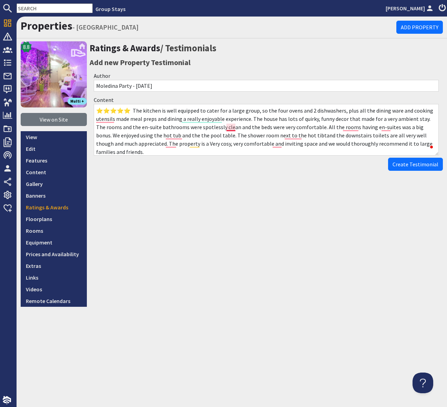
click at [231, 128] on textarea "⭐⭐⭐⭐⭐ The kitchen is well equipped to cater for a large group, so the four oven…" at bounding box center [266, 130] width 345 height 52
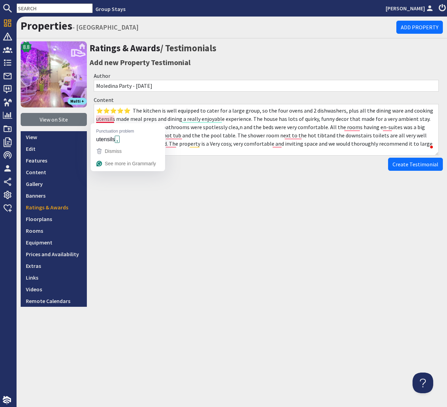
click at [105, 120] on textarea "⭐⭐⭐⭐⭐ The kitchen is well equipped to cater for a large group, so the four oven…" at bounding box center [266, 130] width 345 height 52
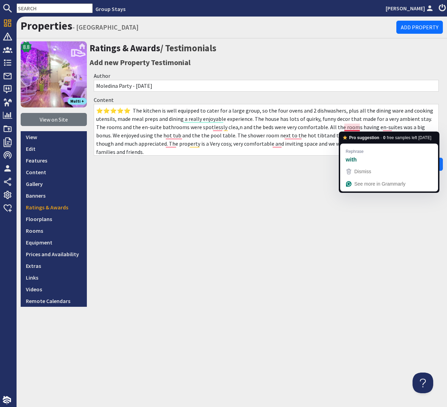
drag, startPoint x: 356, startPoint y: 127, endPoint x: 355, endPoint y: 140, distance: 12.7
click at [355, 128] on textarea "⭐⭐⭐⭐⭐ The kitchen is well equipped to cater for a large group, so the four oven…" at bounding box center [266, 130] width 345 height 52
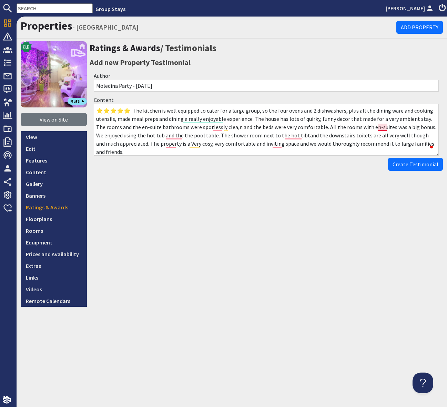
click at [383, 126] on textarea "⭐⭐⭐⭐⭐ The kitchen is well equipped to cater for a large group, so the four oven…" at bounding box center [266, 130] width 345 height 52
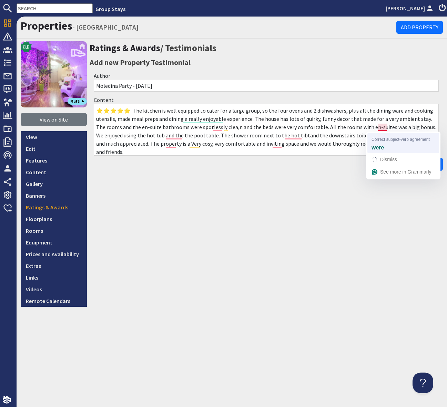
type textarea "⭐⭐⭐⭐⭐ The kitchen is well equipped to cater for a large group, so the four oven…"
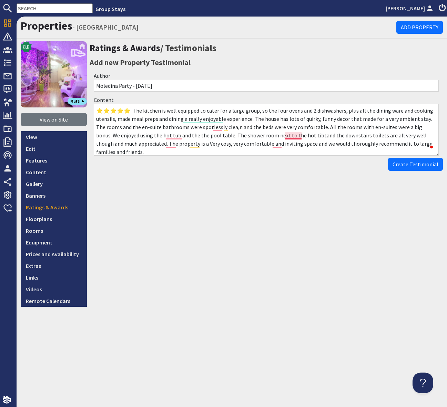
click at [295, 137] on textarea "⭐⭐⭐⭐⭐ The kitchen is well equipped to cater for a large group, so the four oven…" at bounding box center [266, 130] width 345 height 52
click at [293, 139] on textarea "⭐⭐⭐⭐⭐ The kitchen is well equipped to cater for a large group, so the four oven…" at bounding box center [266, 130] width 345 height 52
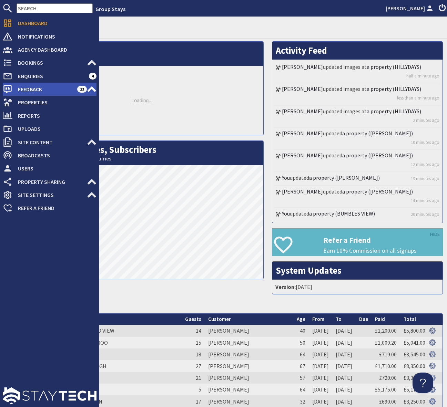
drag, startPoint x: 52, startPoint y: 91, endPoint x: 74, endPoint y: 94, distance: 22.6
click at [52, 91] on span "Feedback" at bounding box center [44, 89] width 65 height 11
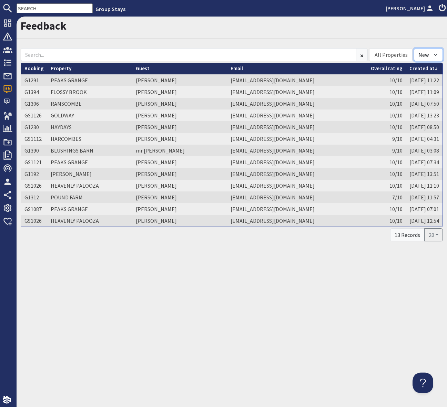
click at [433, 52] on select "All New Read" at bounding box center [428, 54] width 29 height 13
select select
click at [414, 48] on select "All New Read" at bounding box center [428, 54] width 29 height 13
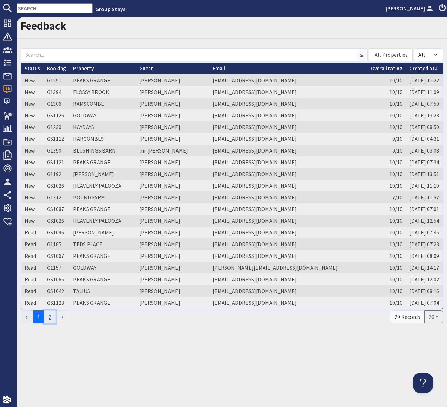
click at [49, 313] on link "2" at bounding box center [50, 316] width 12 height 13
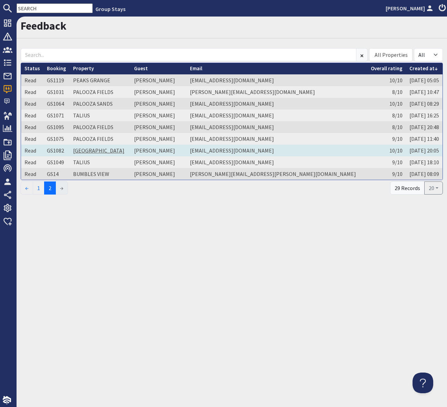
click at [94, 149] on link "PALOOZA TOWNHOUSE" at bounding box center [98, 150] width 51 height 7
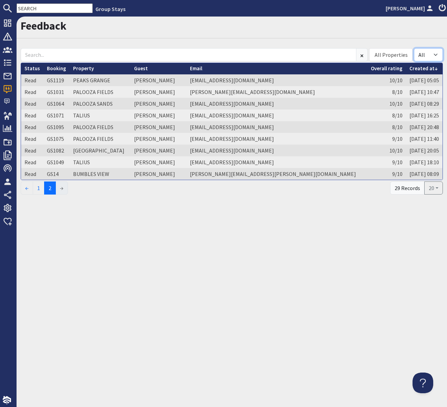
click at [438, 54] on select "All New Read" at bounding box center [428, 54] width 29 height 13
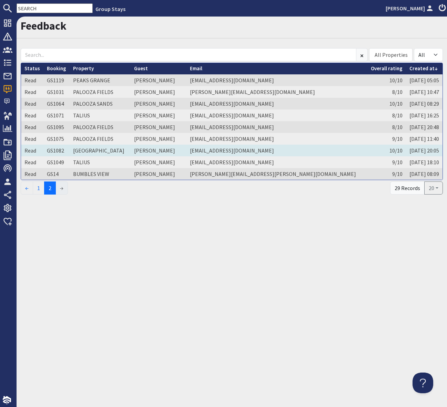
click at [186, 149] on td "[PERSON_NAME]" at bounding box center [159, 151] width 56 height 12
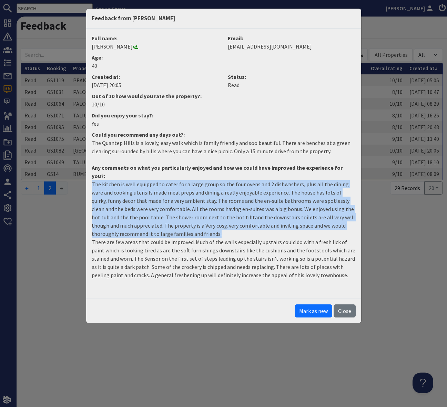
drag, startPoint x: 197, startPoint y: 225, endPoint x: 88, endPoint y: 178, distance: 118.3
click at [88, 180] on dd "The kitchen is well equipped to cater for a large group so the four ovens and 2…" at bounding box center [223, 232] width 272 height 105
copy p "The kitchen is well equipped to cater for a large group so the four ovens and 2…"
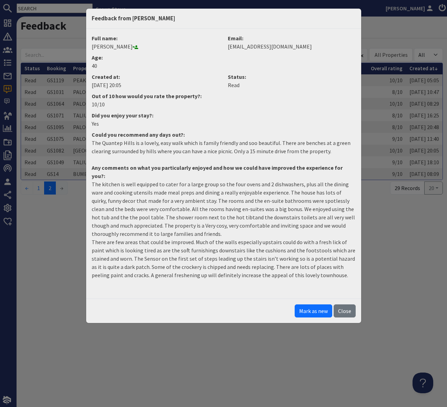
click at [244, 368] on div "Feedback from Fairouz Moledina Full name: Fairouz Moledina Email: fairouz.g@gma…" at bounding box center [223, 203] width 447 height 407
click at [399, 24] on div "Feedback from Fairouz Moledina Full name: Fairouz Moledina Email: fairouz.g@gma…" at bounding box center [223, 203] width 447 height 407
drag, startPoint x: 341, startPoint y: 305, endPoint x: 339, endPoint y: 291, distance: 14.3
click at [340, 304] on button "Close" at bounding box center [344, 310] width 22 height 13
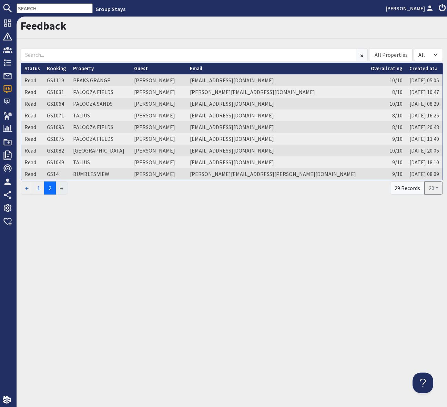
click at [47, 10] on input "text" at bounding box center [55, 8] width 76 height 10
type input "P"
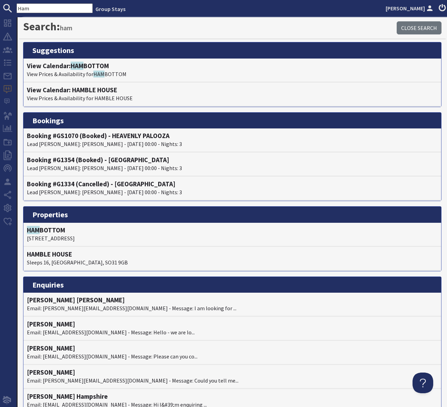
type input "Ham"
click at [100, 69] on h4 "View Calendar: HAM BOTTOM" at bounding box center [232, 66] width 411 height 8
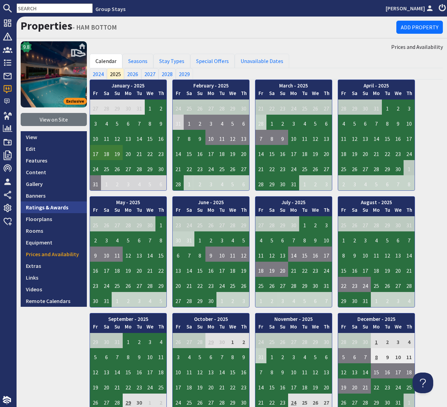
click at [51, 209] on link "Ratings & Awards" at bounding box center [54, 208] width 66 height 12
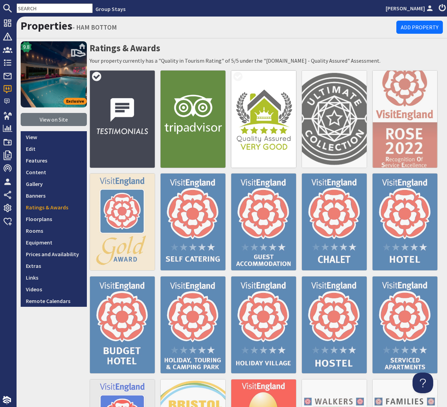
click at [117, 128] on img at bounding box center [122, 118] width 65 height 97
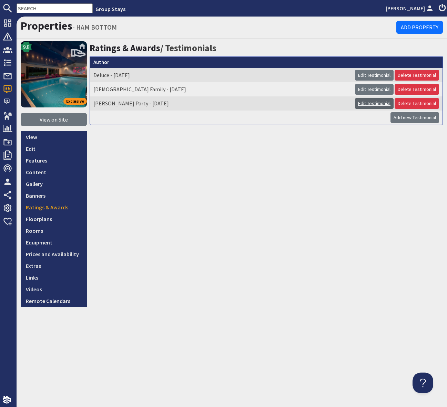
click at [364, 102] on link "Edit Testimonial" at bounding box center [374, 103] width 39 height 11
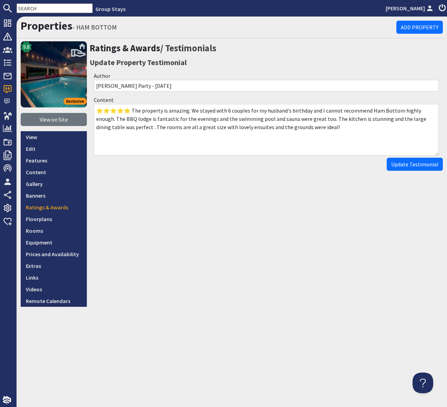
drag, startPoint x: 124, startPoint y: 111, endPoint x: 96, endPoint y: 112, distance: 27.9
click at [96, 112] on textarea "⭐⭐⭐⭐⭐ The property is amazing. We stayed with 6 couples for my husband's birthd…" at bounding box center [266, 130] width 345 height 52
click at [248, 225] on div "Ratings & Awards / Testimonials Update Property Testimonial Author Simpson Part…" at bounding box center [266, 174] width 353 height 266
drag, startPoint x: 124, startPoint y: 110, endPoint x: 89, endPoint y: 110, distance: 34.5
click at [90, 110] on div "Content ⭐⭐⭐⭐⭐ The property is amazing. We stayed with 6 couples for my husband'…" at bounding box center [266, 126] width 353 height 64
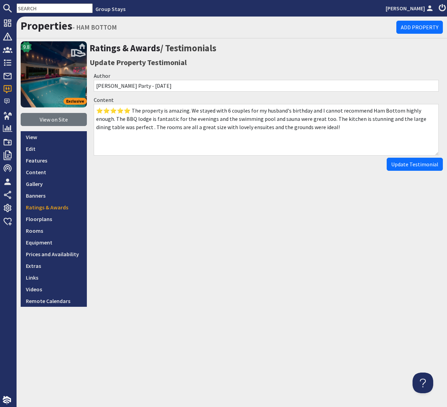
click at [285, 145] on textarea "⭐⭐⭐⭐⭐ The property is amazing. We stayed with 6 couples for my husband's birthd…" at bounding box center [266, 130] width 345 height 52
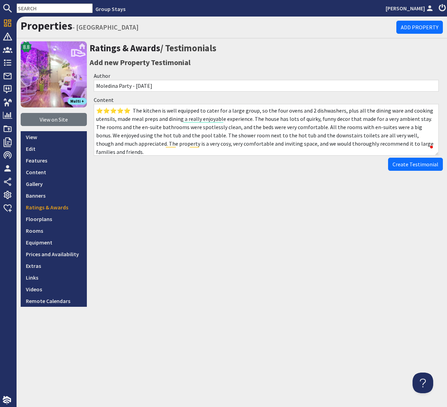
type textarea "⭐⭐⭐⭐⭐ The kitchen is well equipped to cater for a large group, so the four oven…"
click at [361, 212] on div "Ratings & Awards / Testimonials Add new Property Testimonial Author Moledina Pa…" at bounding box center [266, 174] width 353 height 266
click at [416, 166] on span "Create Testimonial" at bounding box center [415, 164] width 46 height 7
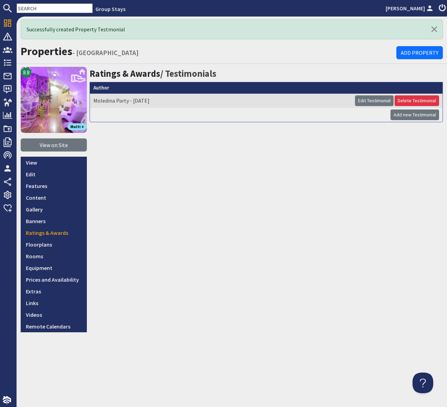
click at [223, 220] on div "Ratings & Awards / Testimonials Author Moledina Party - [DATE] Edit Testimonial…" at bounding box center [266, 200] width 353 height 266
click at [44, 146] on link "View on Site" at bounding box center [54, 144] width 66 height 13
click at [434, 26] on button "button" at bounding box center [434, 29] width 17 height 19
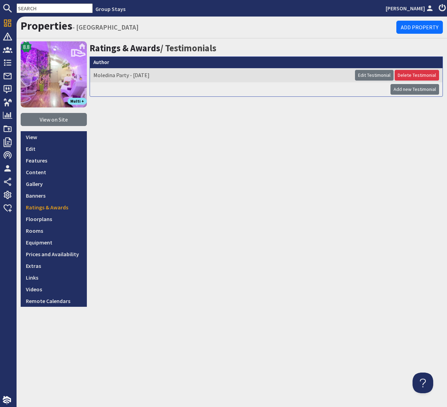
drag, startPoint x: 36, startPoint y: 5, endPoint x: 45, endPoint y: 12, distance: 11.4
click at [36, 6] on input "text" at bounding box center [55, 8] width 76 height 10
click at [15, 16] on nav "Group Stays [PERSON_NAME]" at bounding box center [223, 8] width 447 height 17
click at [22, 12] on input "text" at bounding box center [55, 8] width 76 height 10
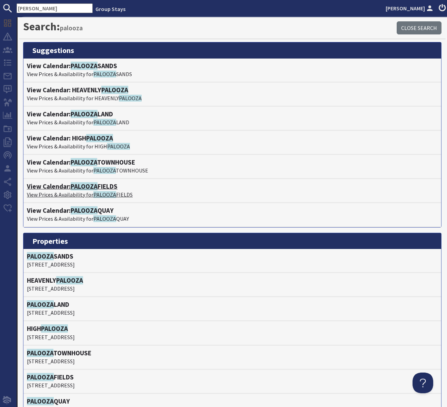
type input "[PERSON_NAME]"
click at [104, 188] on h4 "View Calendar: [GEOGRAPHIC_DATA]" at bounding box center [232, 187] width 411 height 8
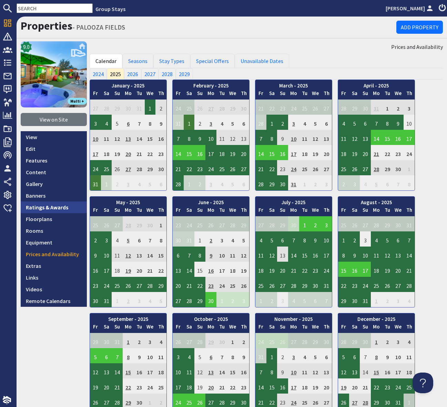
click at [51, 208] on link "Ratings & Awards" at bounding box center [54, 208] width 66 height 12
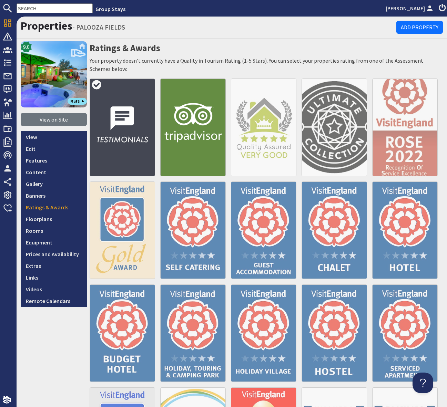
click at [125, 126] on img at bounding box center [122, 127] width 65 height 97
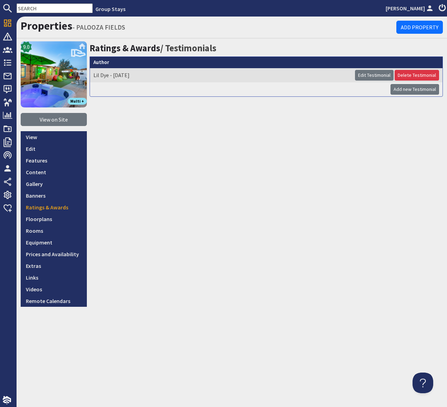
click at [311, 189] on div "Ratings & Awards / Testimonials Author Lil Dye - [DATE] Edit Testimonial Delete…" at bounding box center [266, 174] width 353 height 266
click at [400, 90] on link "Add new Testimonial" at bounding box center [414, 89] width 49 height 11
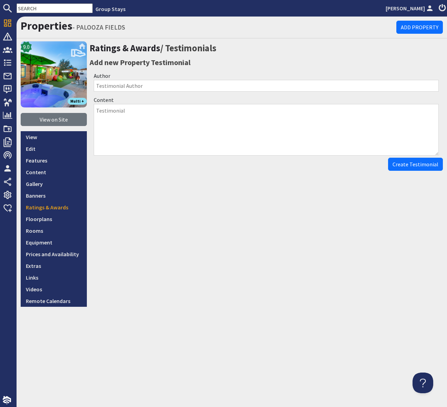
drag, startPoint x: 101, startPoint y: 84, endPoint x: 136, endPoint y: 86, distance: 35.8
click at [101, 84] on input "Author" at bounding box center [266, 86] width 345 height 12
click at [46, 205] on link "Ratings & Awards" at bounding box center [54, 208] width 66 height 12
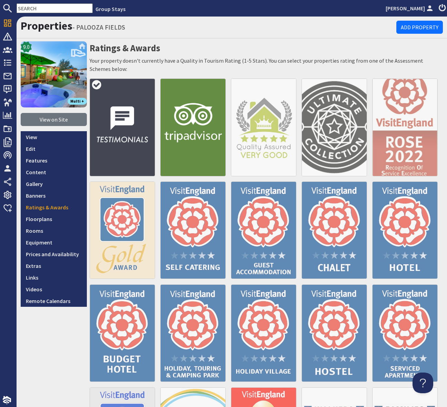
click at [126, 126] on img at bounding box center [122, 127] width 65 height 97
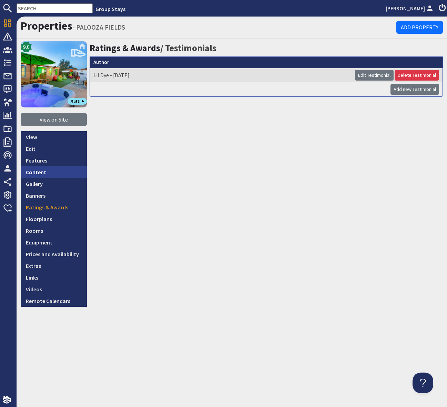
click at [42, 171] on link "Content" at bounding box center [54, 172] width 66 height 12
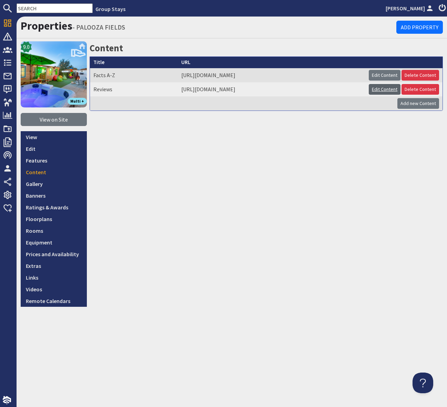
click at [383, 90] on link "Edit Content" at bounding box center [385, 89] width 32 height 11
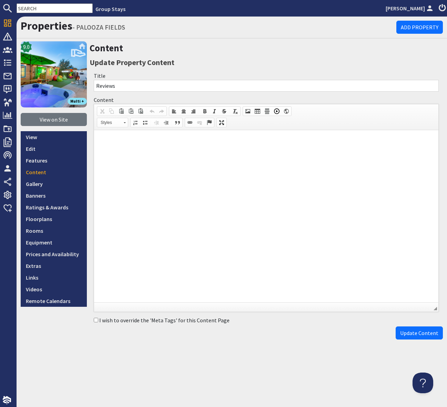
click at [116, 142] on p at bounding box center [266, 140] width 330 height 7
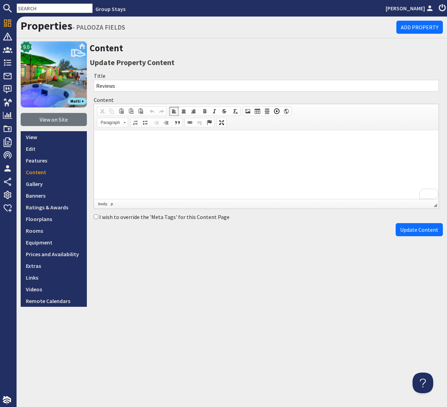
click at [110, 142] on p "To enrich screen reader interactions, please activate Accessibility in Grammarl…" at bounding box center [266, 140] width 330 height 7
click at [162, 141] on p "8/10 - House is a kids (and adults) dream. It had plenty to keep the kids enter…" at bounding box center [266, 140] width 330 height 7
click at [141, 140] on p "8/10 - House is a kids (and adults') dream. It had plenty to keep the kids ente…" at bounding box center [266, 140] width 330 height 7
drag, startPoint x: 389, startPoint y: 142, endPoint x: 395, endPoint y: 141, distance: 6.6
click at [389, 142] on p "8/10 - House is a kids' (and adults') dream. It had plenty to keep the kids ent…" at bounding box center [266, 140] width 330 height 7
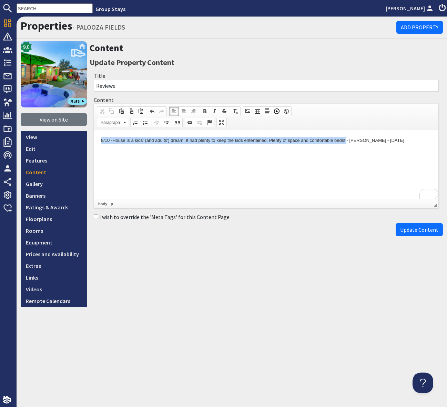
drag, startPoint x: 348, startPoint y: 139, endPoint x: 96, endPoint y: 139, distance: 252.1
click at [96, 139] on html "8/10 - House is a kids' (and adults') dream. It had plenty to keep the kids ent…" at bounding box center [266, 140] width 344 height 21
click at [215, 111] on span at bounding box center [214, 112] width 6 height 6
click at [410, 141] on p "8/10 - House is a kids' (and adults') dream. It had plenty to keep the kids ent…" at bounding box center [266, 140] width 330 height 7
click at [426, 230] on span "Update Content" at bounding box center [419, 229] width 38 height 7
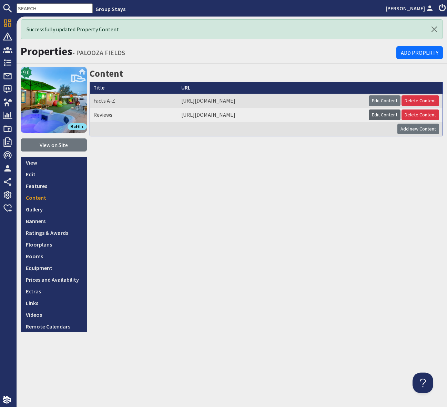
click at [386, 115] on link "Edit Content" at bounding box center [385, 115] width 32 height 11
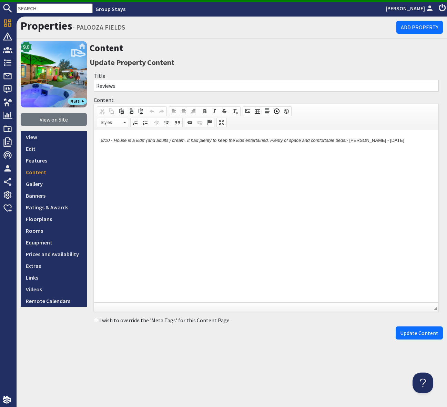
click at [403, 141] on p "8/10 - House is a kids' (and adults') dream. It had plenty to keep the kids ent…" at bounding box center [266, 140] width 330 height 7
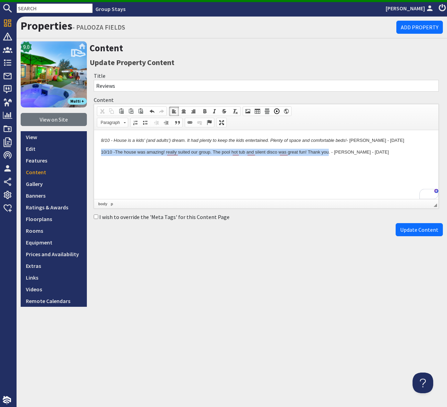
drag, startPoint x: 330, startPoint y: 151, endPoint x: 176, endPoint y: 282, distance: 202.4
click at [94, 152] on html "8/10 - House is a kids' (and adults') dream. It had plenty to keep the kids ent…" at bounding box center [266, 152] width 344 height 44
click at [215, 110] on span at bounding box center [214, 112] width 6 height 6
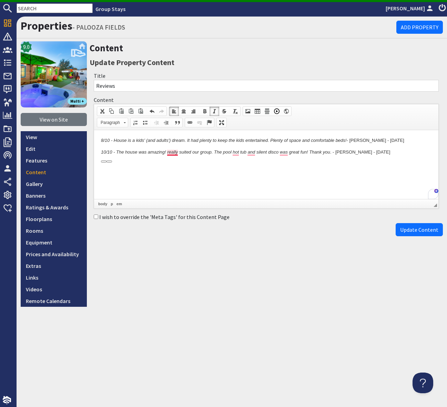
click at [176, 154] on em "10/10 - The house was amazing! really suited our group. The pool hot tub and si…" at bounding box center [215, 151] width 229 height 5
drag, startPoint x: 235, startPoint y: 152, endPoint x: 334, endPoint y: 286, distance: 166.5
click at [235, 152] on em "10/10 - The house was amazing! Really suited our group. The pool hot tub and si…" at bounding box center [216, 151] width 231 height 5
click at [286, 152] on em "10/10 - The house was amazing! Really suited our group. The pool, hot tub and s…" at bounding box center [217, 151] width 232 height 5
click at [375, 153] on p "10/10 - The house was amazing! Really suited our group. The pool, hot tub and s…" at bounding box center [266, 152] width 330 height 7
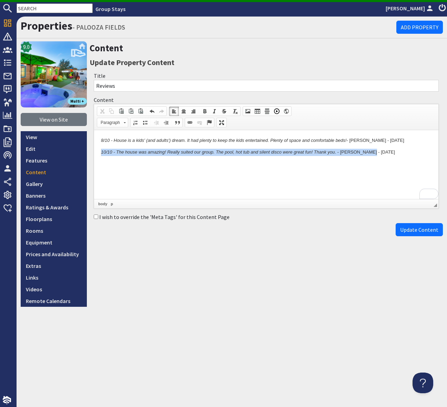
drag, startPoint x: 305, startPoint y: 152, endPoint x: 173, endPoint y: 280, distance: 184.6
click at [94, 150] on html "8/10 - House is a kids' (and adults') dream. It had plenty to keep the kids ent…" at bounding box center [266, 158] width 344 height 56
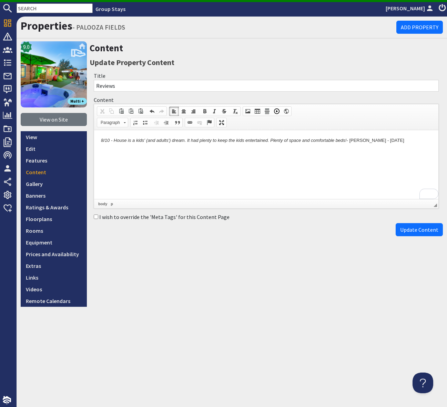
click at [223, 257] on div "Content Update Property Content Title Reviews Content <p><em>8/10 -&nbsp;House …" at bounding box center [266, 174] width 353 height 266
click at [45, 9] on input "text" at bounding box center [55, 8] width 76 height 10
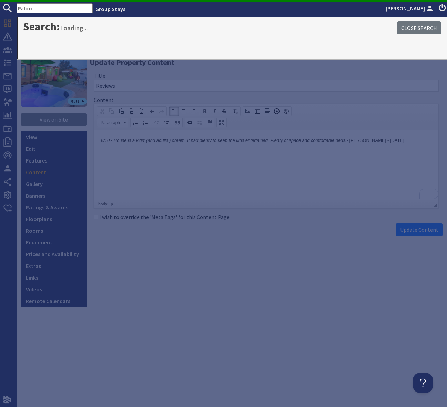
type input "Paloo"
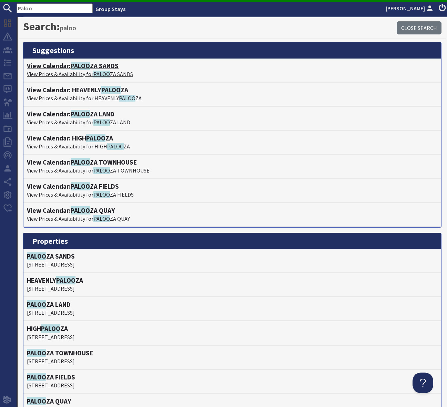
click at [102, 64] on h4 "View Calendar: PALOO ZA SANDS" at bounding box center [232, 66] width 411 height 8
type textarea "<p><em>8/10 -&nbsp;House is a kids&#39; (and adults&#39;) dream. It had plenty …"
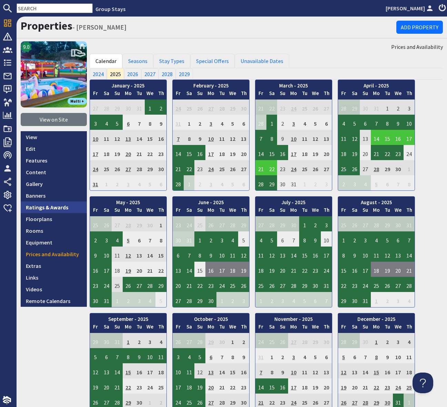
click at [40, 209] on link "Ratings & Awards" at bounding box center [54, 208] width 66 height 12
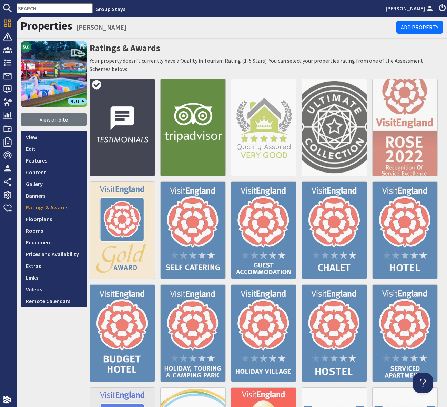
click at [125, 134] on img at bounding box center [122, 127] width 65 height 97
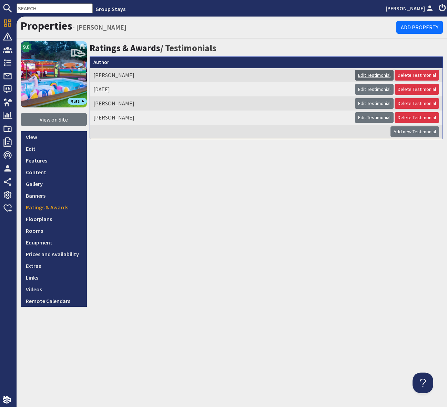
click at [372, 74] on link "Edit Testimonial" at bounding box center [374, 75] width 39 height 11
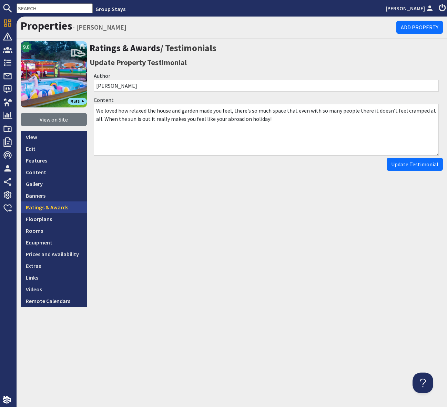
click at [206, 209] on div "Ratings & Awards / Testimonials Update Property Testimonial Author Aaron Conten…" at bounding box center [266, 174] width 353 height 266
click at [48, 173] on link "Content" at bounding box center [54, 172] width 66 height 12
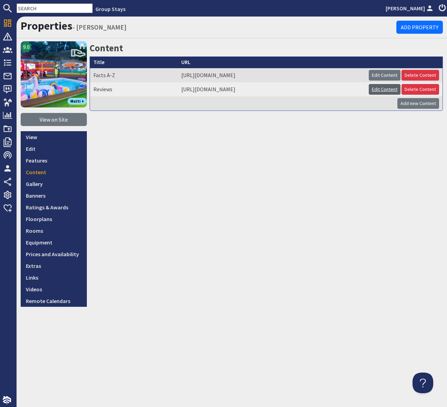
click at [381, 92] on link "Edit Content" at bounding box center [385, 89] width 32 height 11
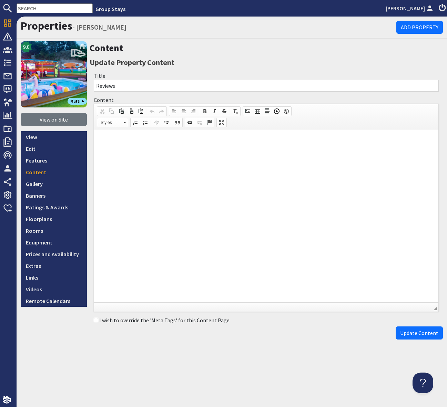
click at [103, 141] on p at bounding box center [266, 140] width 330 height 7
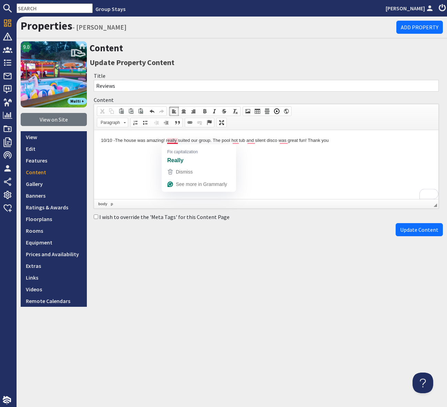
click at [171, 141] on p "10/10 - The house was amazing! really suited our group. The pool hot tub and si…" at bounding box center [266, 140] width 330 height 7
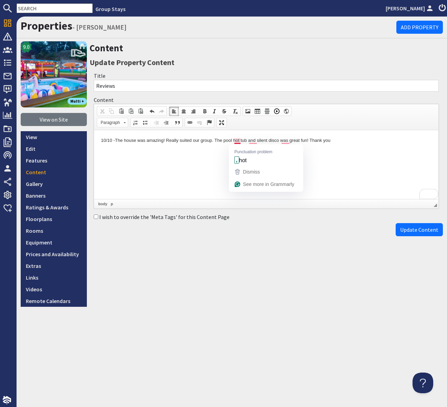
click at [237, 140] on p "10/10 - The house was amazing! Really suited our group. The pool hot tub and si…" at bounding box center [266, 140] width 330 height 7
drag, startPoint x: 255, startPoint y: 139, endPoint x: 258, endPoint y: 153, distance: 14.2
click at [255, 139] on p "10/10 - The house was amazing! Really suited our group. The pool, hot tub and s…" at bounding box center [266, 140] width 330 height 7
click at [288, 142] on p "10/10 - The house was amazing! Really suited our group. The pool, hot tub and s…" at bounding box center [266, 140] width 330 height 7
click at [341, 141] on p "10/10 - The house was amazing! Really suited our group. The pool, hot tub and s…" at bounding box center [266, 140] width 330 height 7
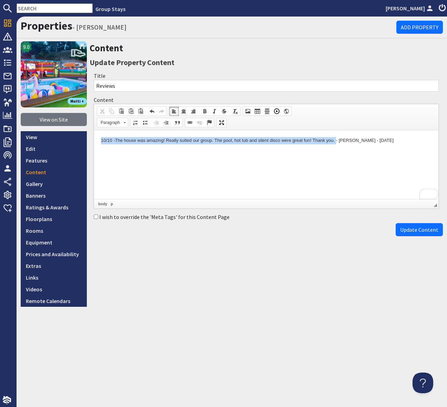
drag, startPoint x: 333, startPoint y: 141, endPoint x: 178, endPoint y: 273, distance: 203.8
click at [94, 143] on html "10/10 - The house was amazing! Really suited our group. The pool, hot tub and s…" at bounding box center [266, 140] width 344 height 21
drag, startPoint x: 215, startPoint y: 110, endPoint x: 125, endPoint y: 2, distance: 140.9
click at [215, 110] on span at bounding box center [214, 112] width 6 height 6
click at [250, 151] on html "10/10 - The house was amazing! Really suited our group. The pool, hot tub and s…" at bounding box center [266, 140] width 344 height 21
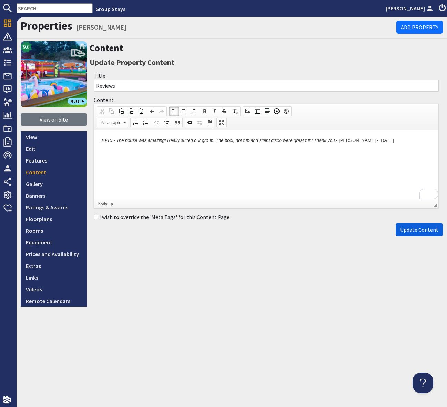
click at [412, 231] on span "Update Content" at bounding box center [419, 229] width 38 height 7
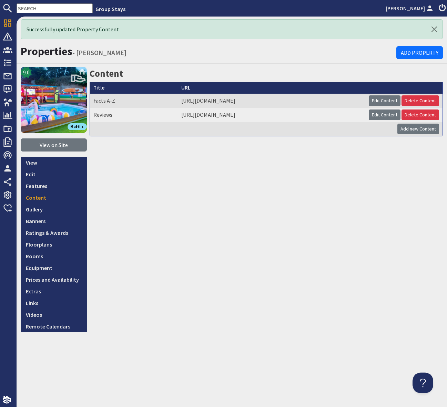
click at [242, 199] on div "Content Title URL Facts A-Z https://www.groupstays.co.uk/properties/palooza-san…" at bounding box center [266, 200] width 353 height 266
click at [33, 6] on input "text" at bounding box center [55, 8] width 76 height 10
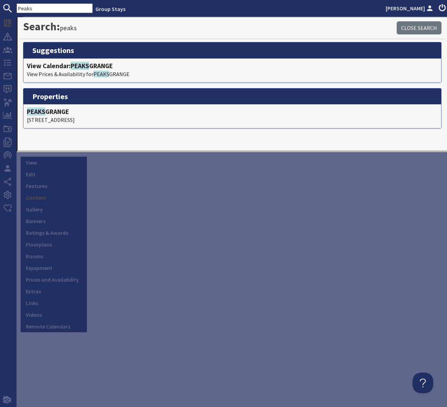
type input "Peaks"
click at [103, 202] on div "Content Title URL Facts A-Z https://www.groupstays.co.uk/properties/palooza-san…" at bounding box center [266, 200] width 353 height 266
